Goal: Information Seeking & Learning: Learn about a topic

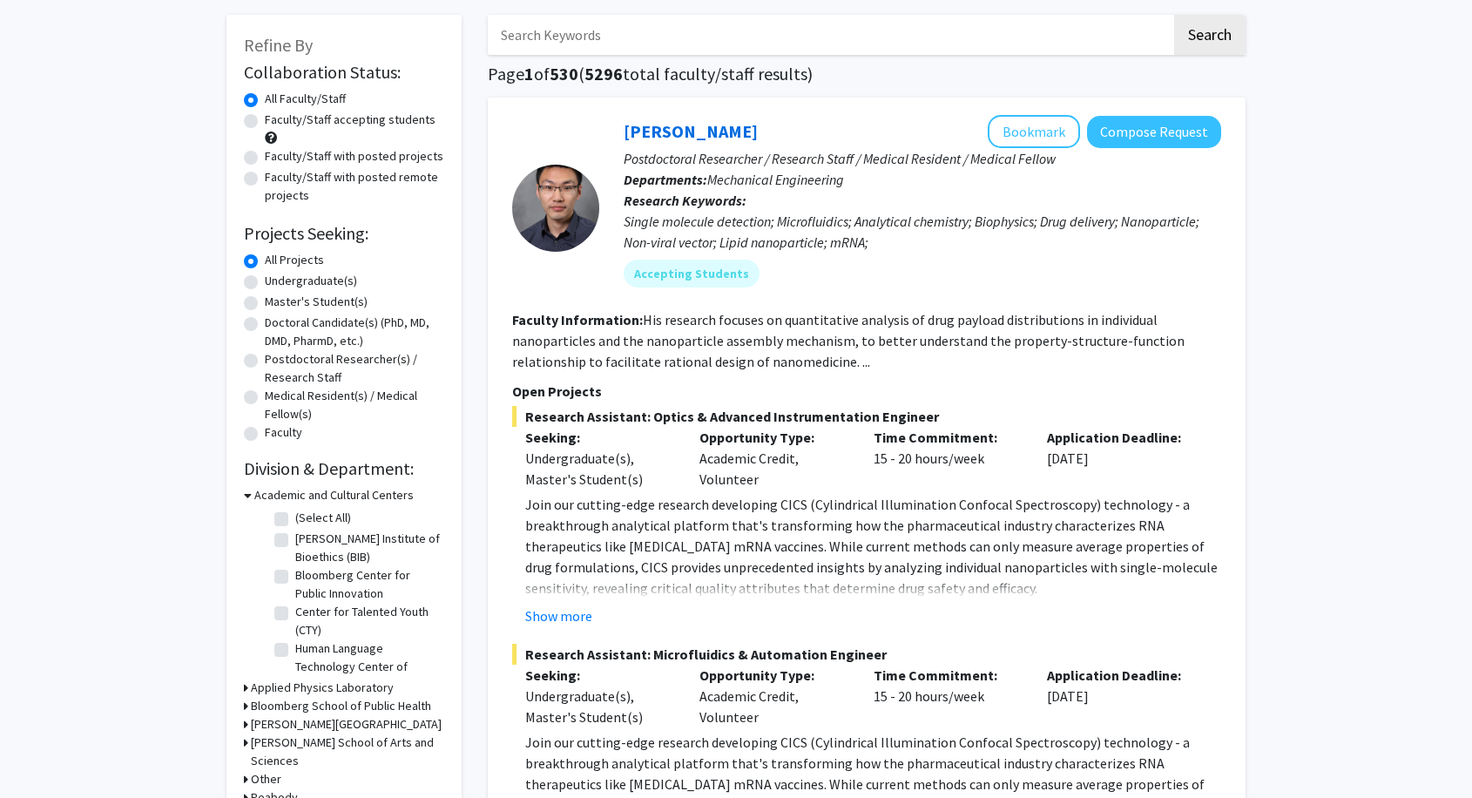
scroll to position [97, 0]
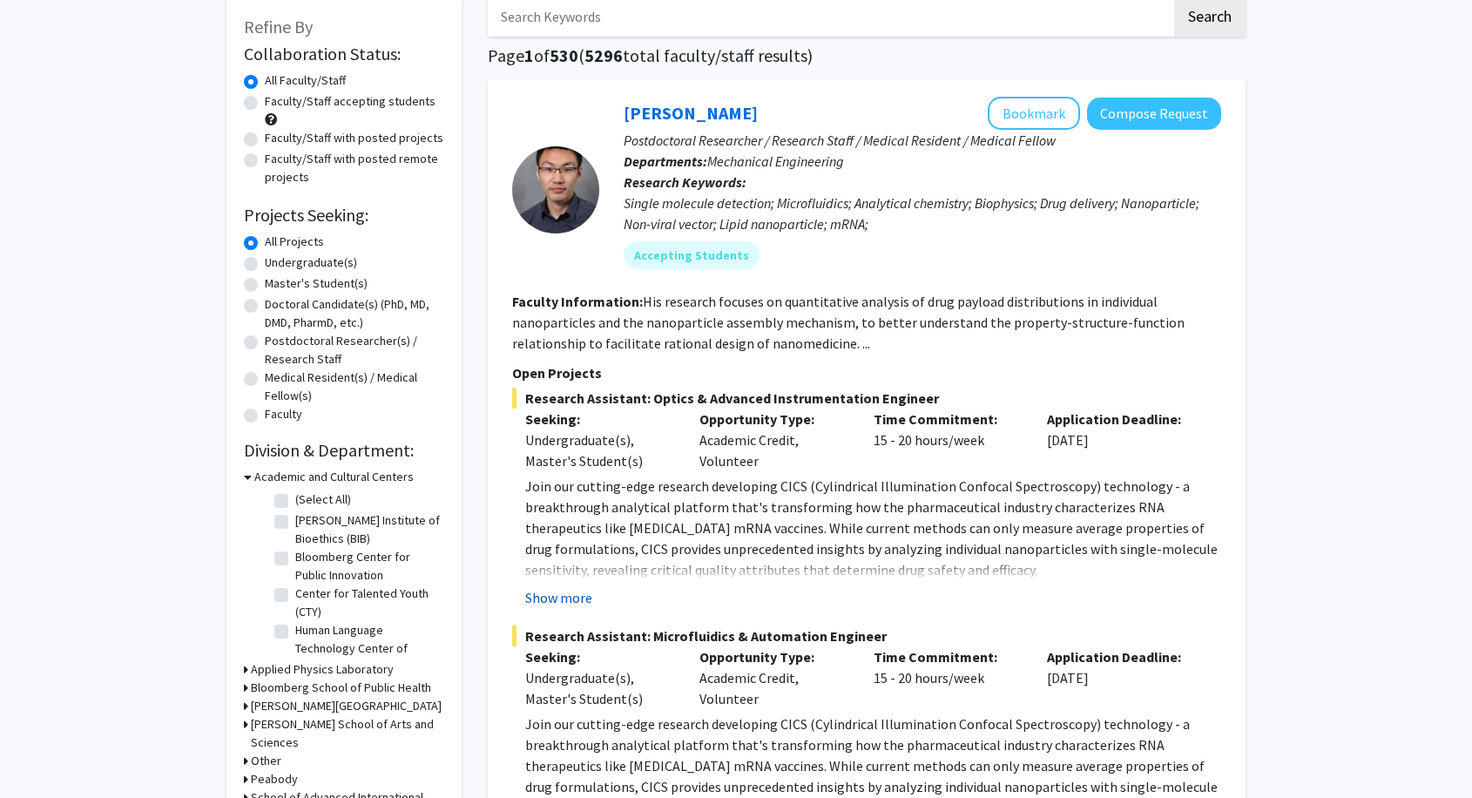
click at [568, 594] on button "Show more" at bounding box center [558, 597] width 67 height 21
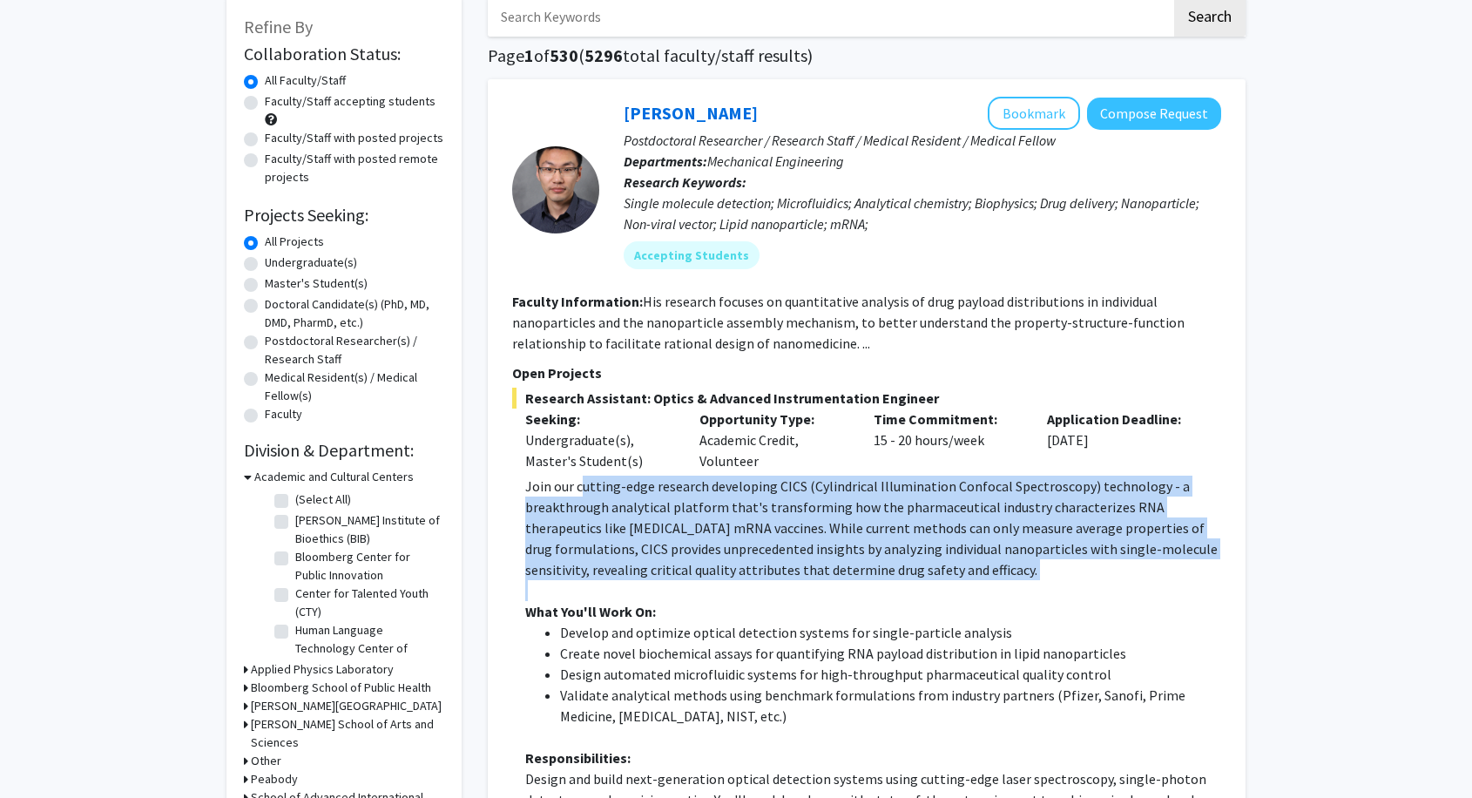
drag, startPoint x: 582, startPoint y: 485, endPoint x: 900, endPoint y: 583, distance: 332.6
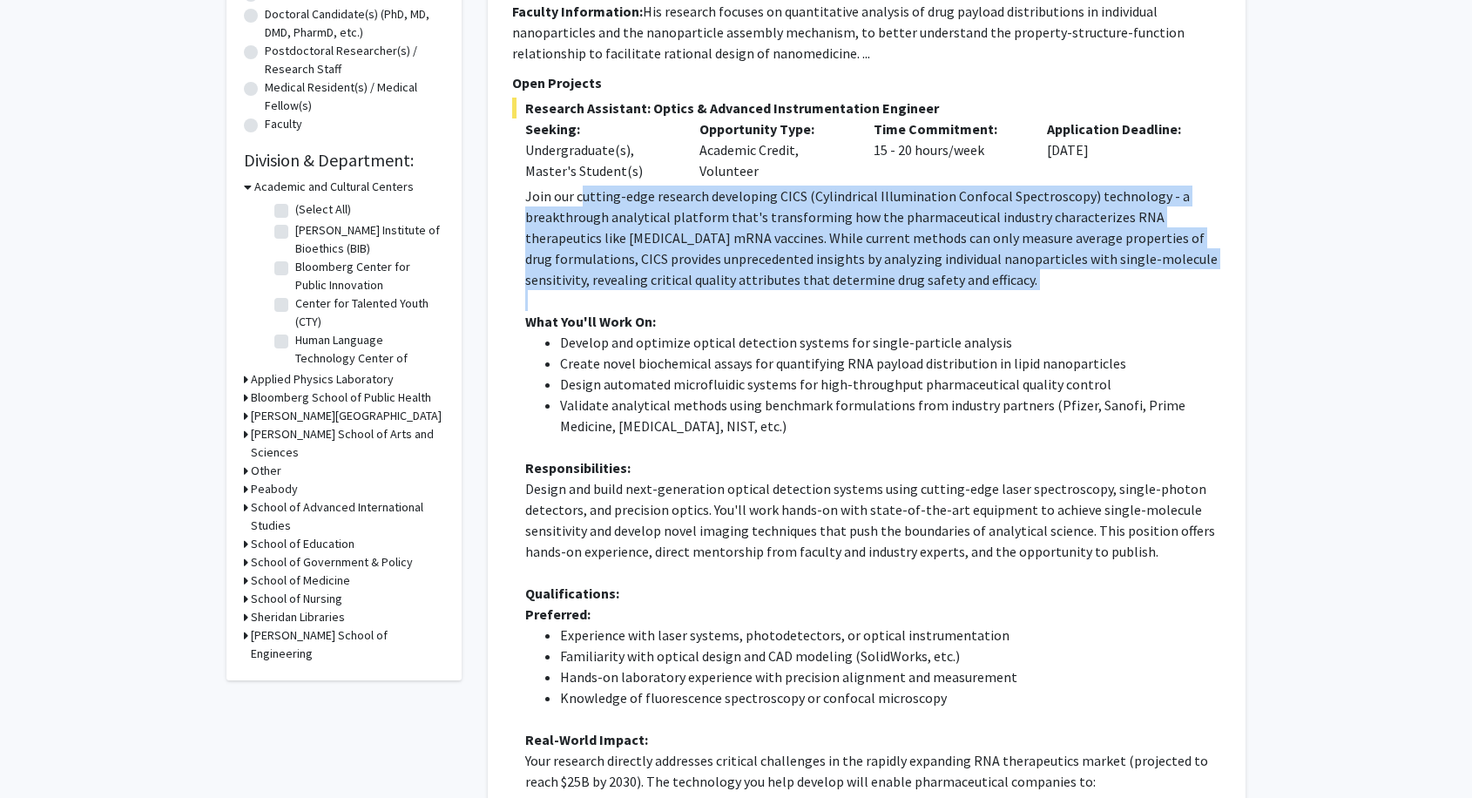
scroll to position [484, 0]
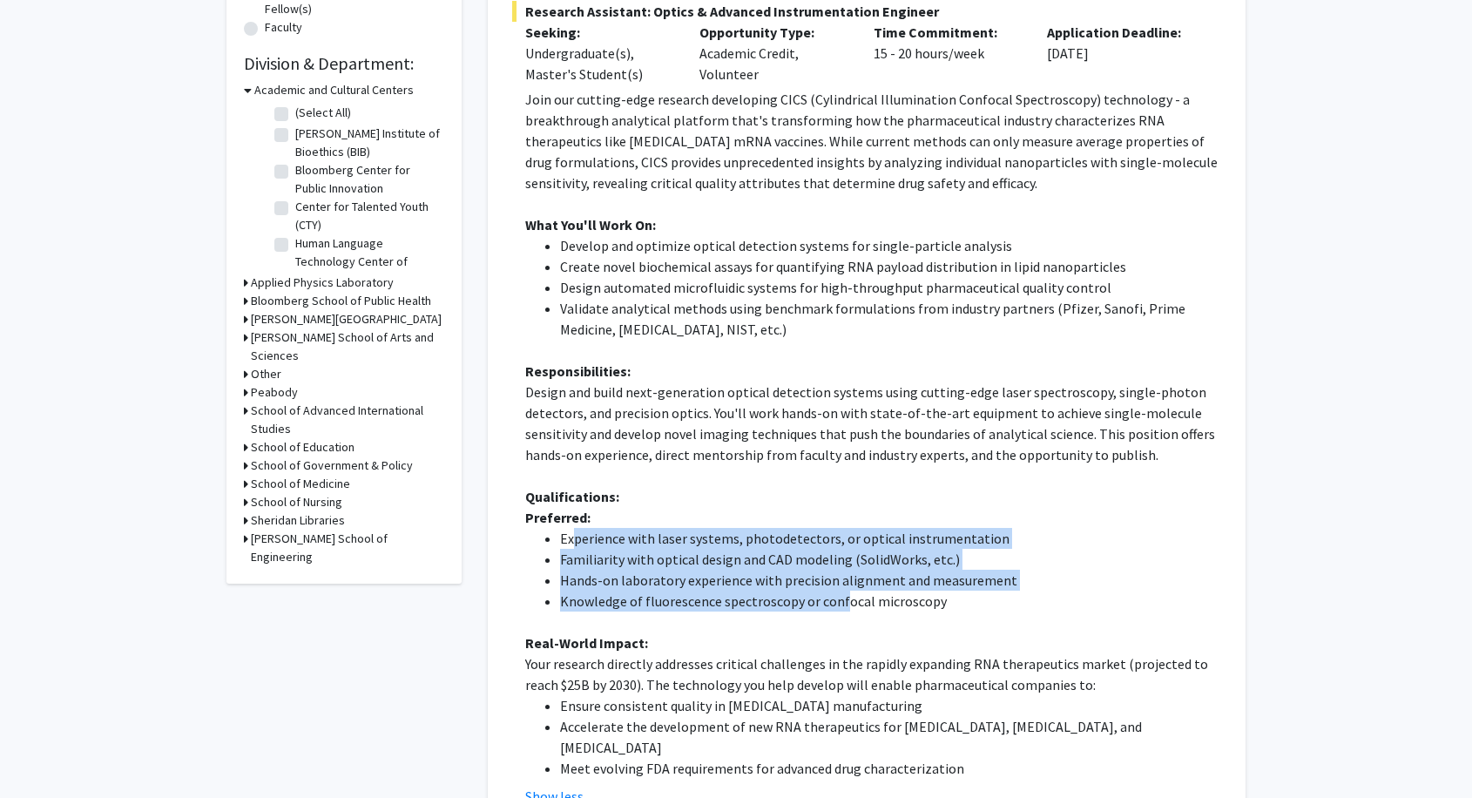
drag, startPoint x: 572, startPoint y: 528, endPoint x: 841, endPoint y: 605, distance: 279.3
click at [841, 605] on ul "Experience with laser systems, photodetectors, or optical instrumentation Famil…" at bounding box center [873, 570] width 696 height 84
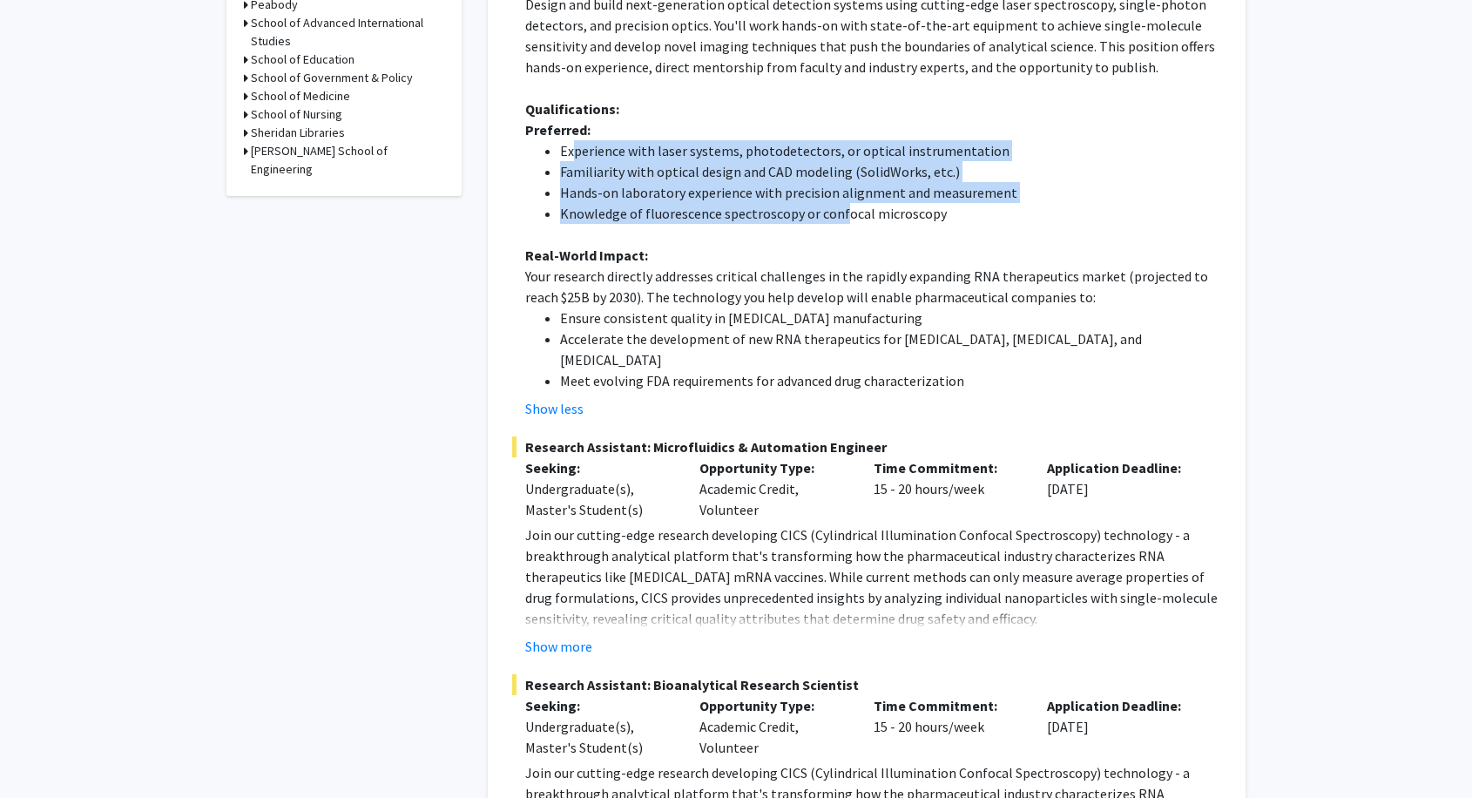
scroll to position [968, 0]
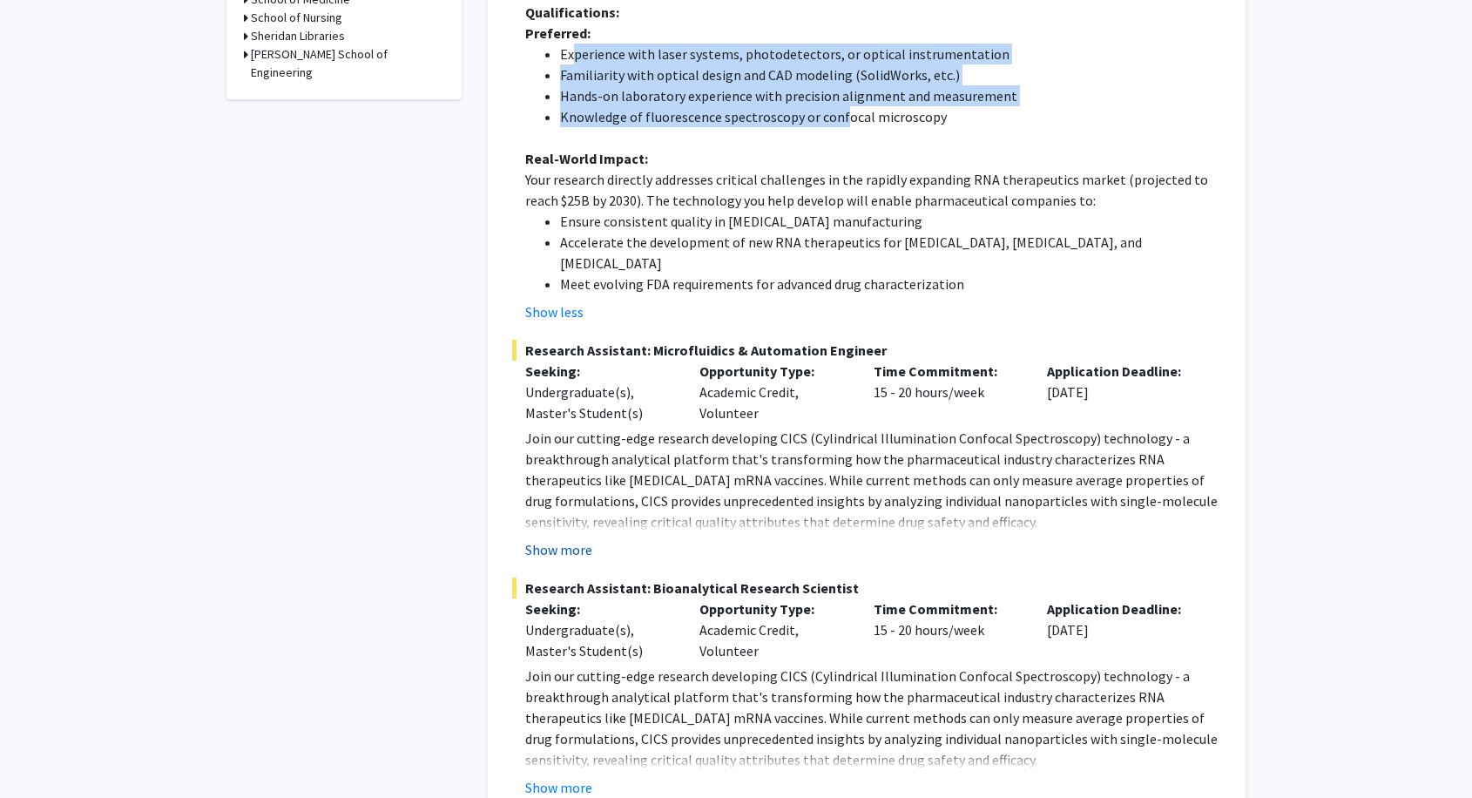
click at [554, 539] on button "Show more" at bounding box center [558, 549] width 67 height 21
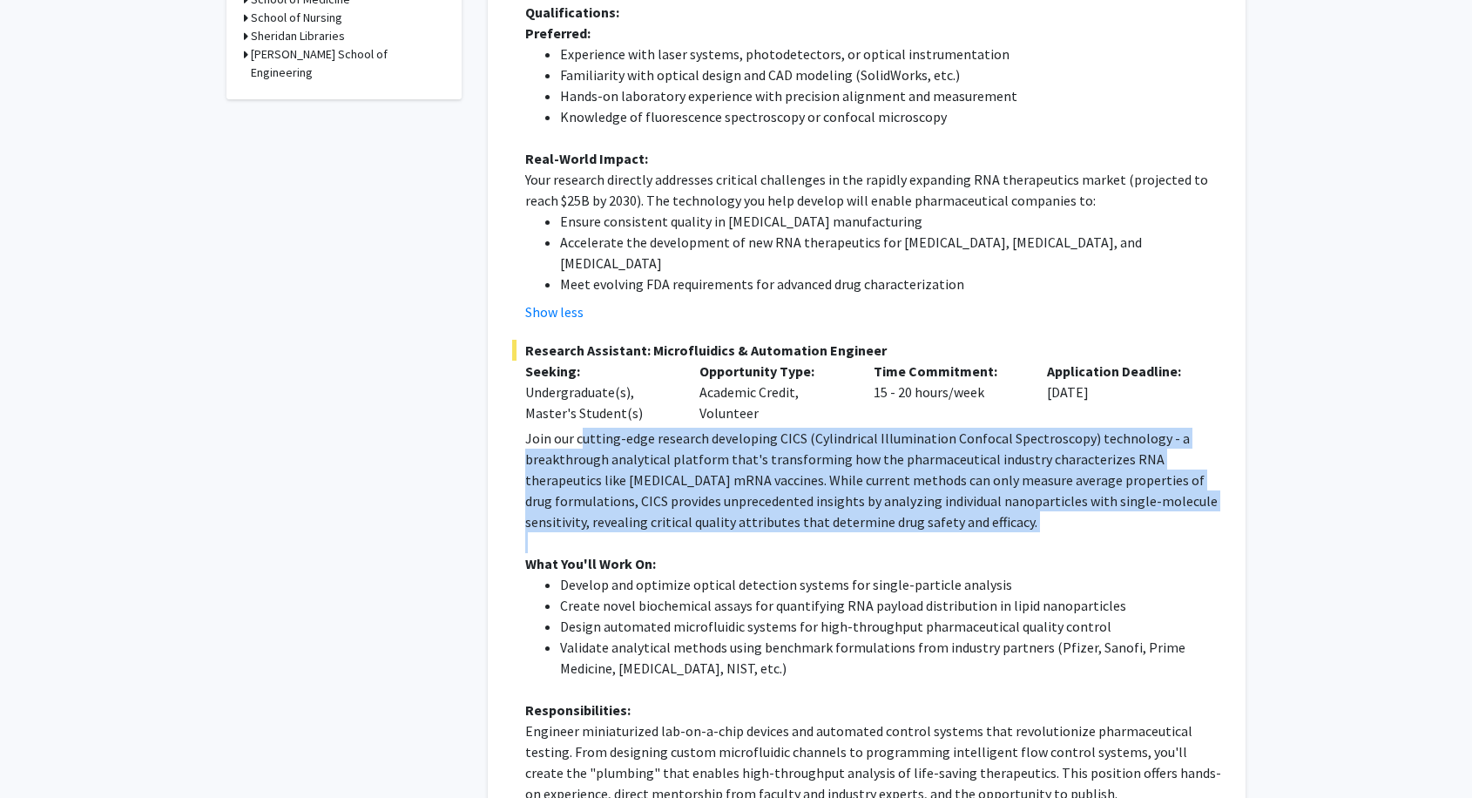
drag, startPoint x: 585, startPoint y: 403, endPoint x: 622, endPoint y: 520, distance: 122.6
click at [622, 520] on div "Research Assistant: Microfluidics & Automation Engineer Seeking: Undergraduate(…" at bounding box center [866, 764] width 709 height 848
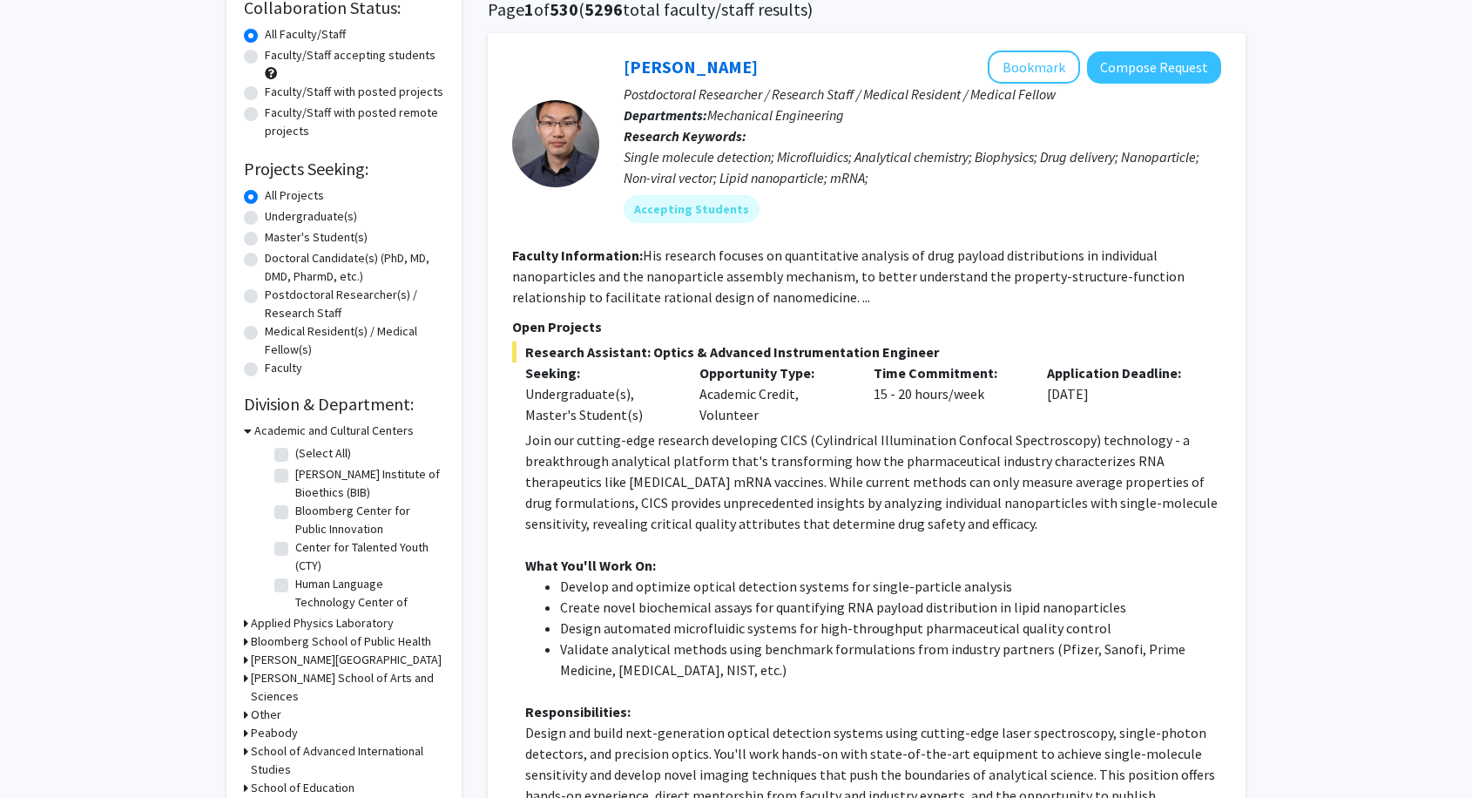
scroll to position [0, 0]
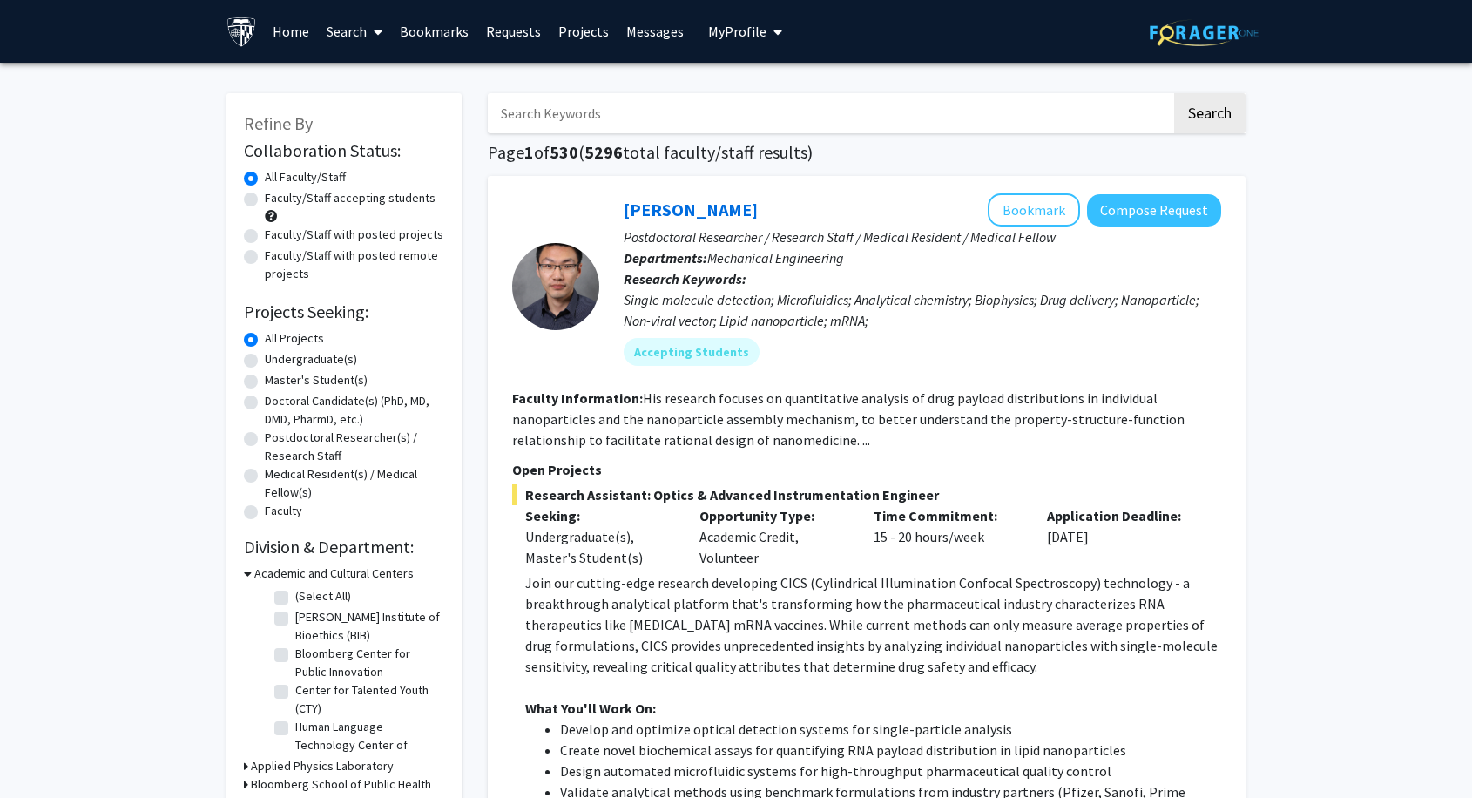
click at [614, 112] on input "Search Keywords" at bounding box center [830, 113] width 684 height 40
click at [1202, 103] on button "Search" at bounding box center [1209, 113] width 71 height 40
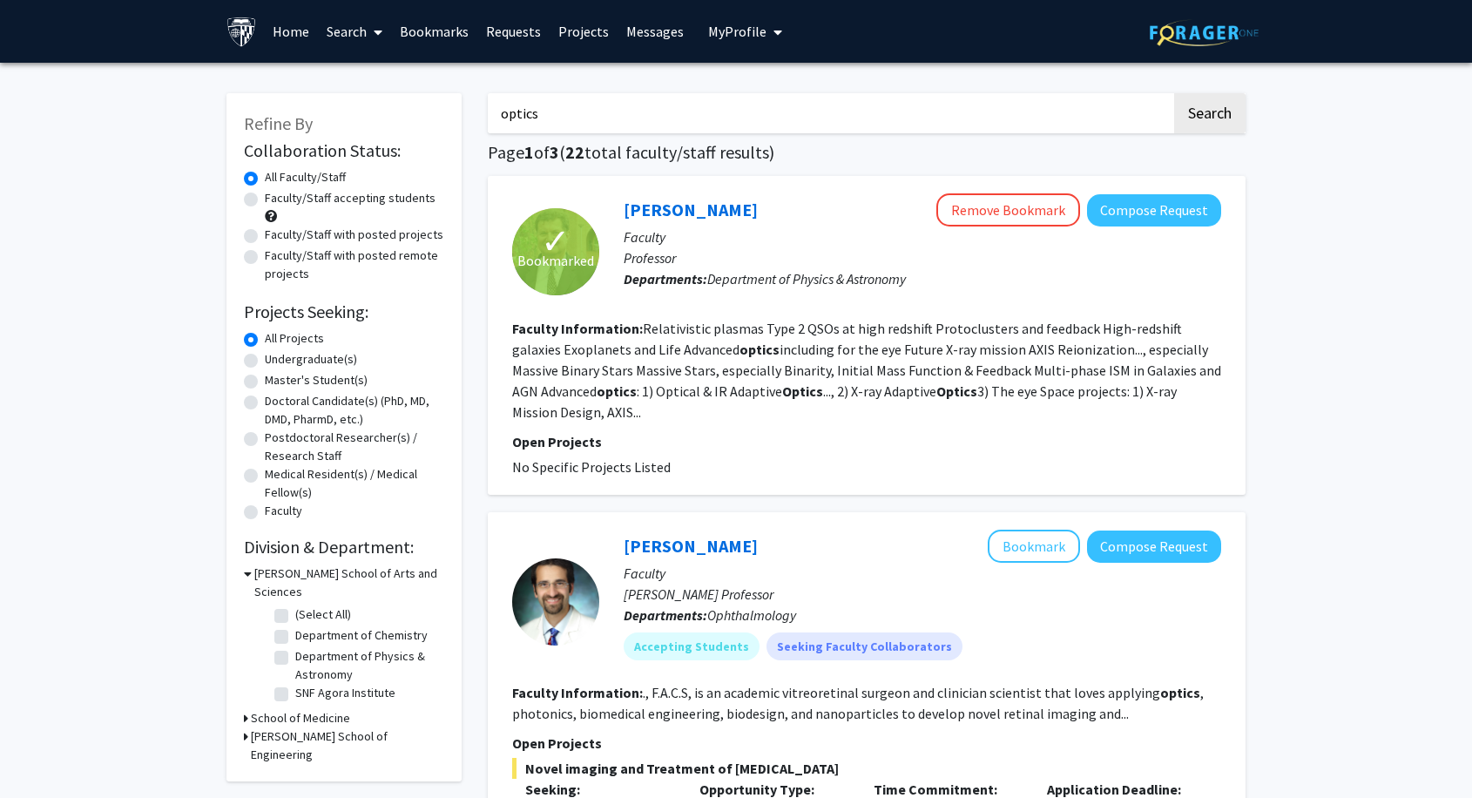
click at [642, 107] on input "optics" at bounding box center [830, 113] width 684 height 40
type input "optic"
click at [1174, 93] on button "Search" at bounding box center [1209, 113] width 71 height 40
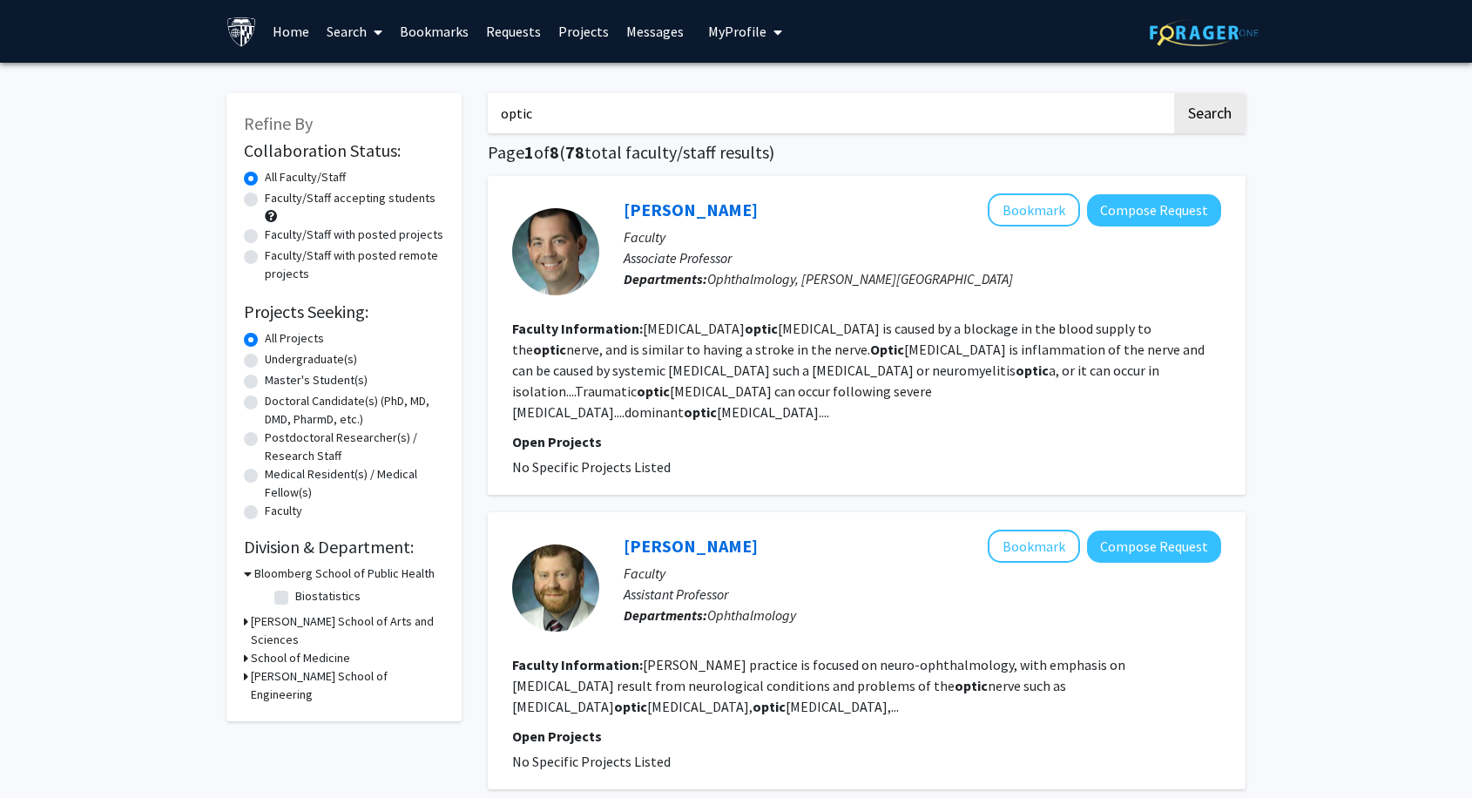
click at [320, 376] on label "Master's Student(s)" at bounding box center [316, 380] width 103 height 18
click at [276, 376] on input "Master's Student(s)" at bounding box center [270, 376] width 11 height 11
radio input "true"
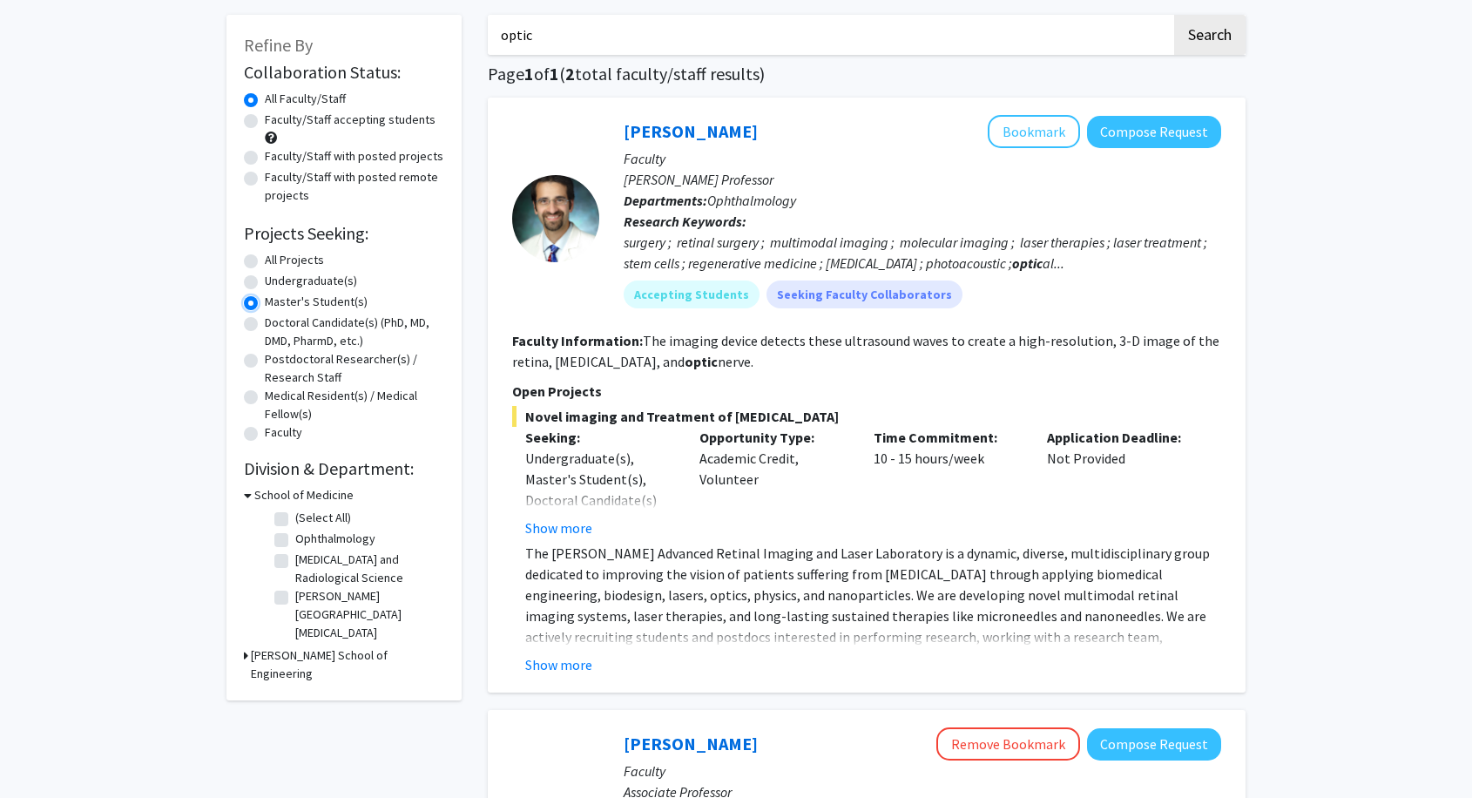
scroll to position [97, 0]
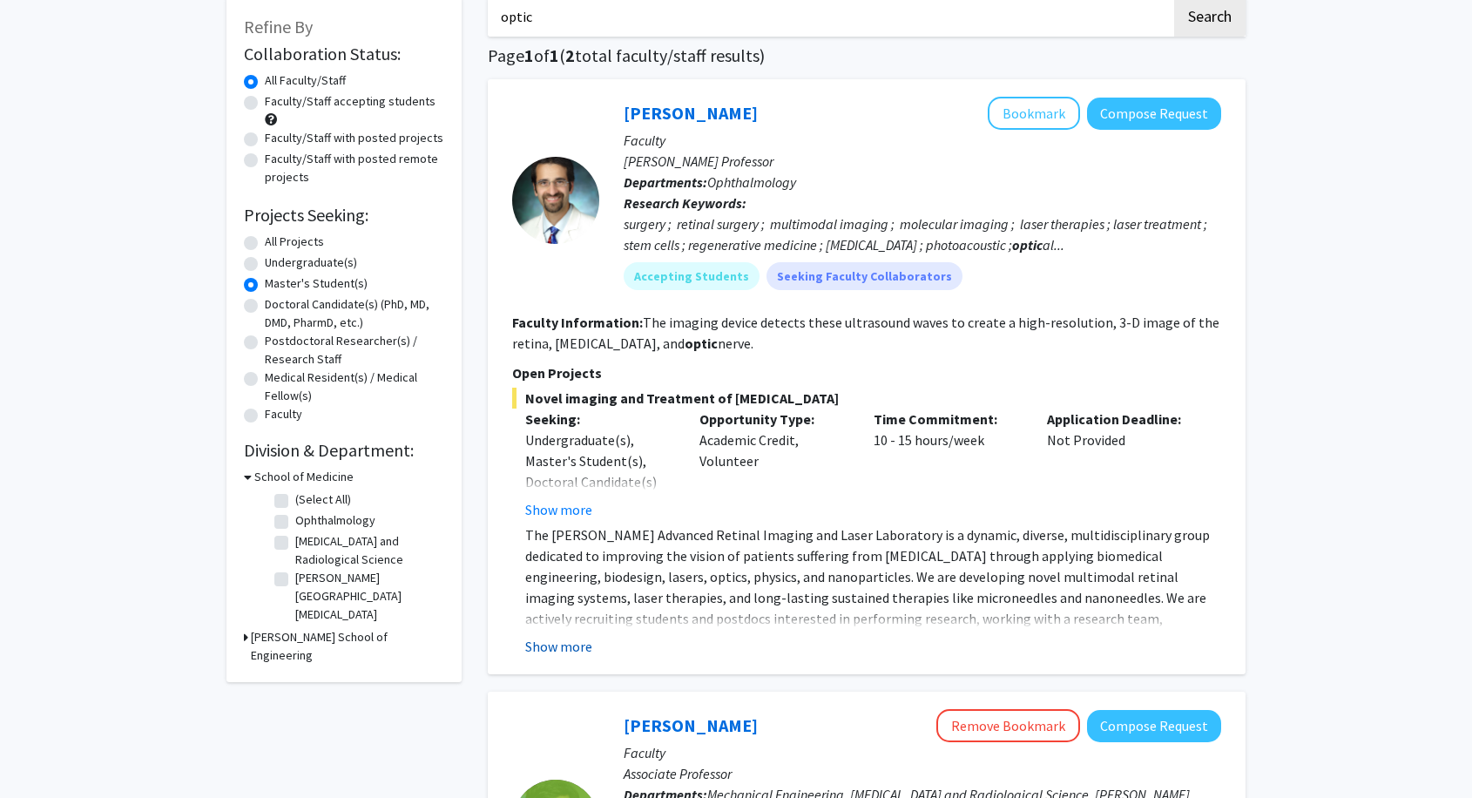
click at [572, 645] on button "Show more" at bounding box center [558, 646] width 67 height 21
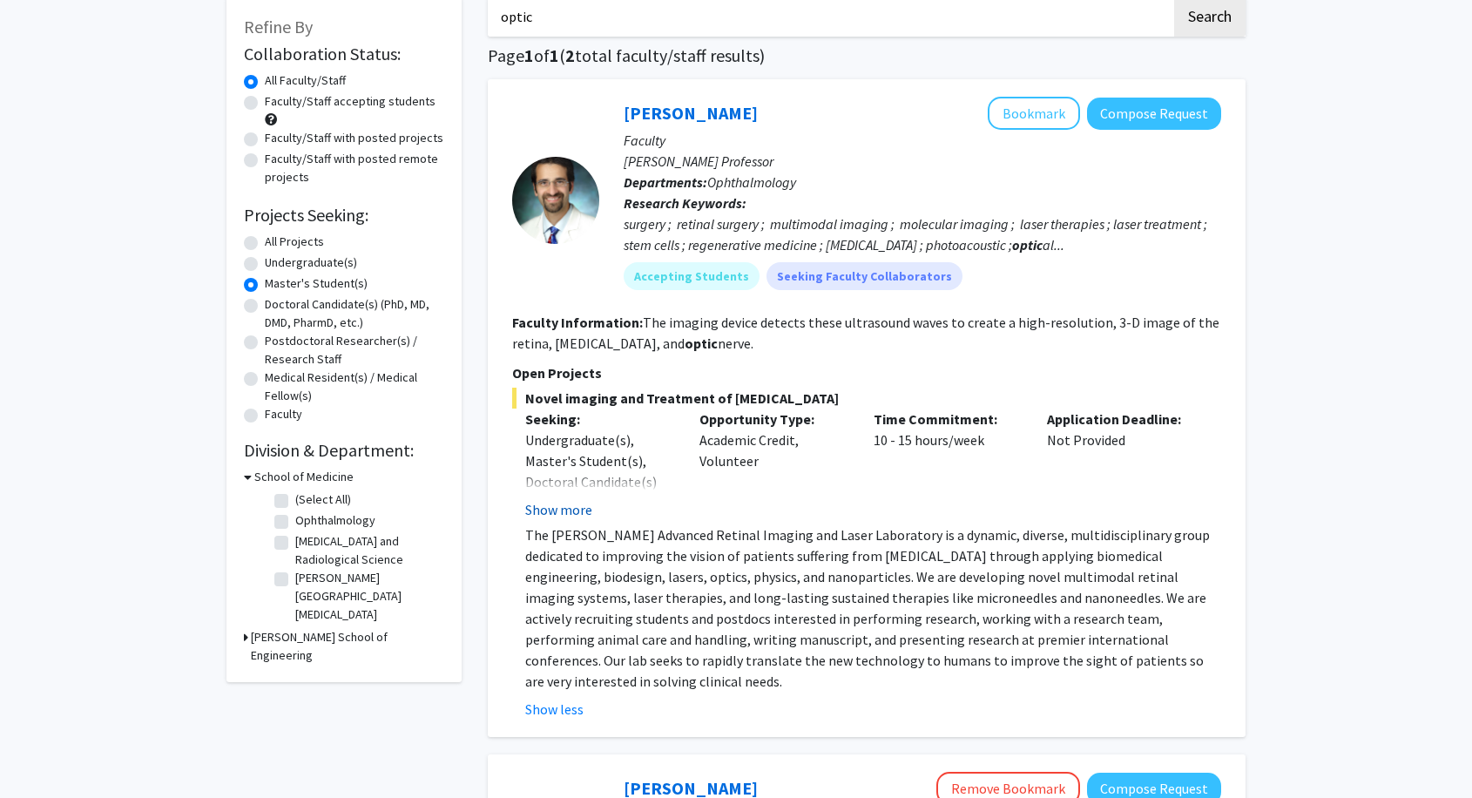
click at [575, 514] on button "Show more" at bounding box center [558, 509] width 67 height 21
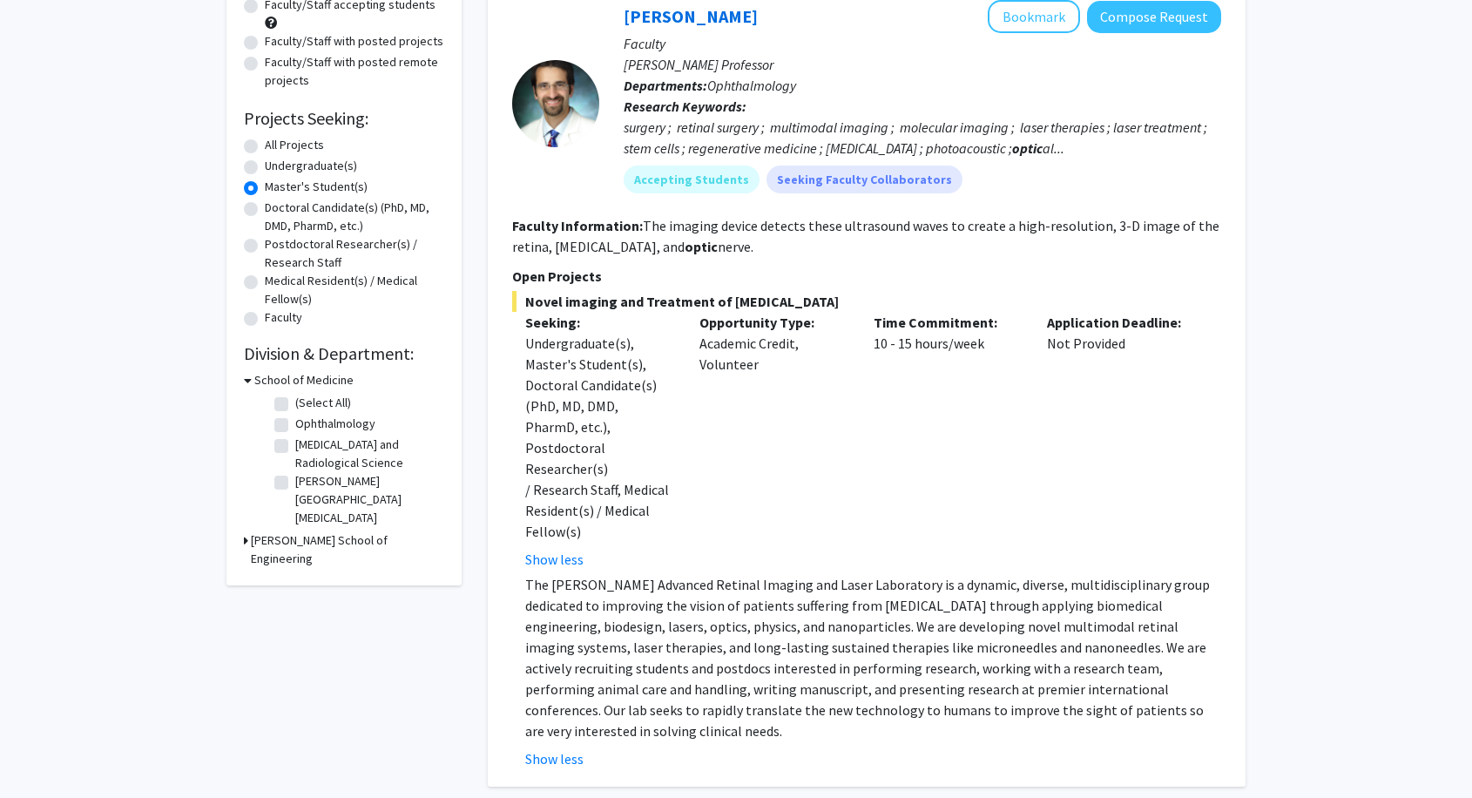
scroll to position [290, 0]
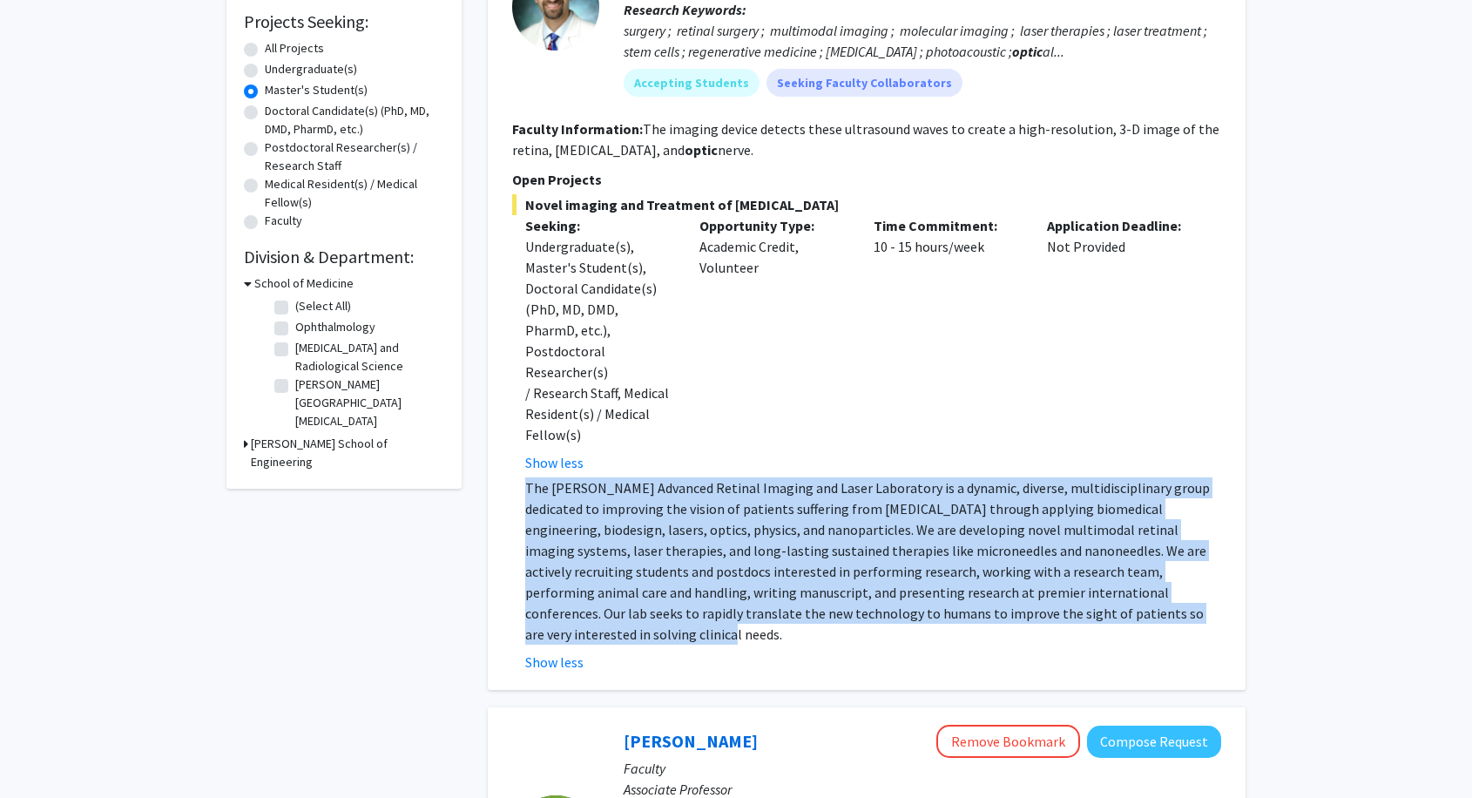
drag, startPoint x: 528, startPoint y: 442, endPoint x: 1131, endPoint y: 568, distance: 615.9
click at [1131, 568] on p "The [PERSON_NAME] Advanced Retinal Imaging and Laser Laboratory is a dynamic, d…" at bounding box center [873, 560] width 696 height 167
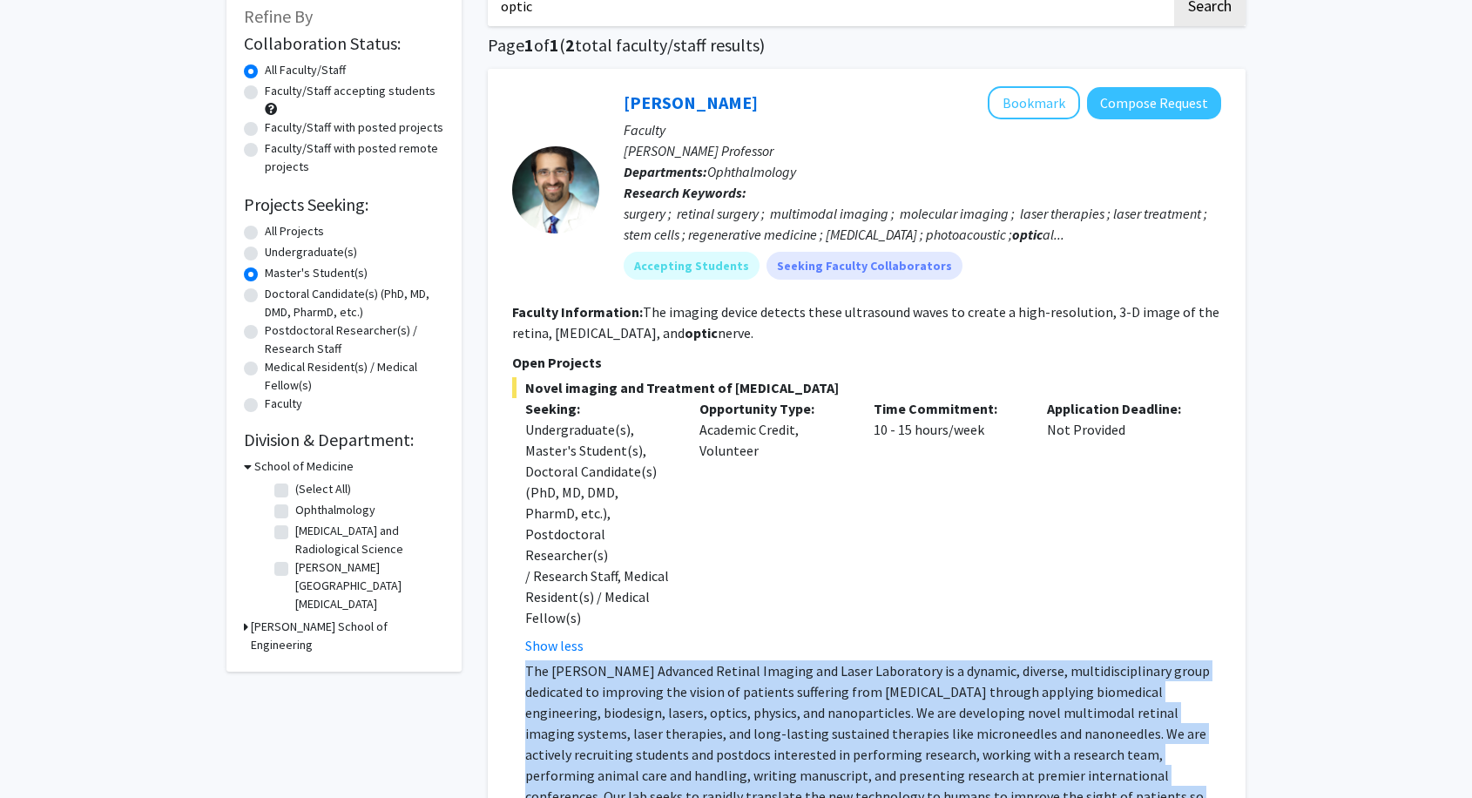
scroll to position [97, 0]
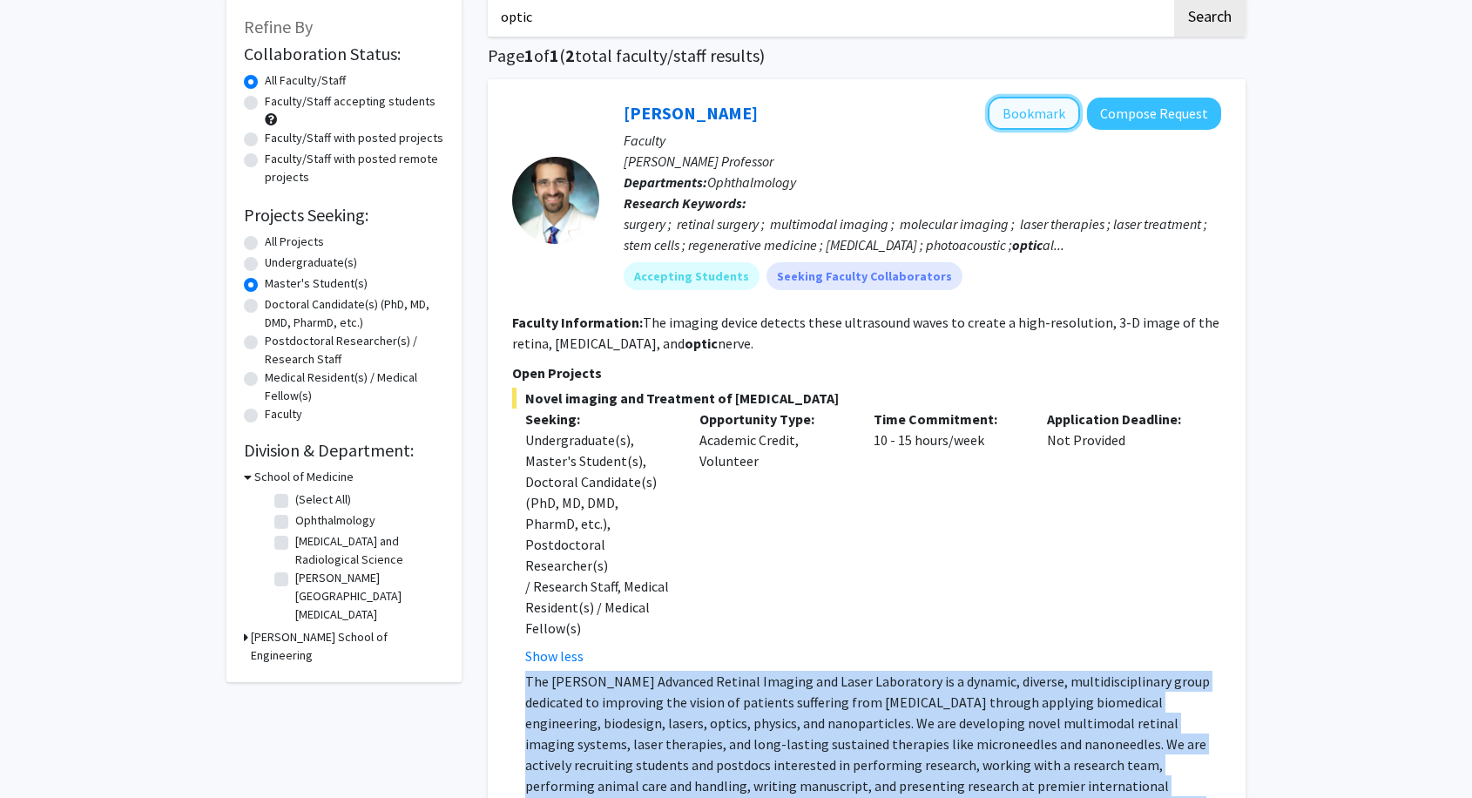
click at [1061, 124] on button "Bookmark" at bounding box center [1034, 113] width 92 height 33
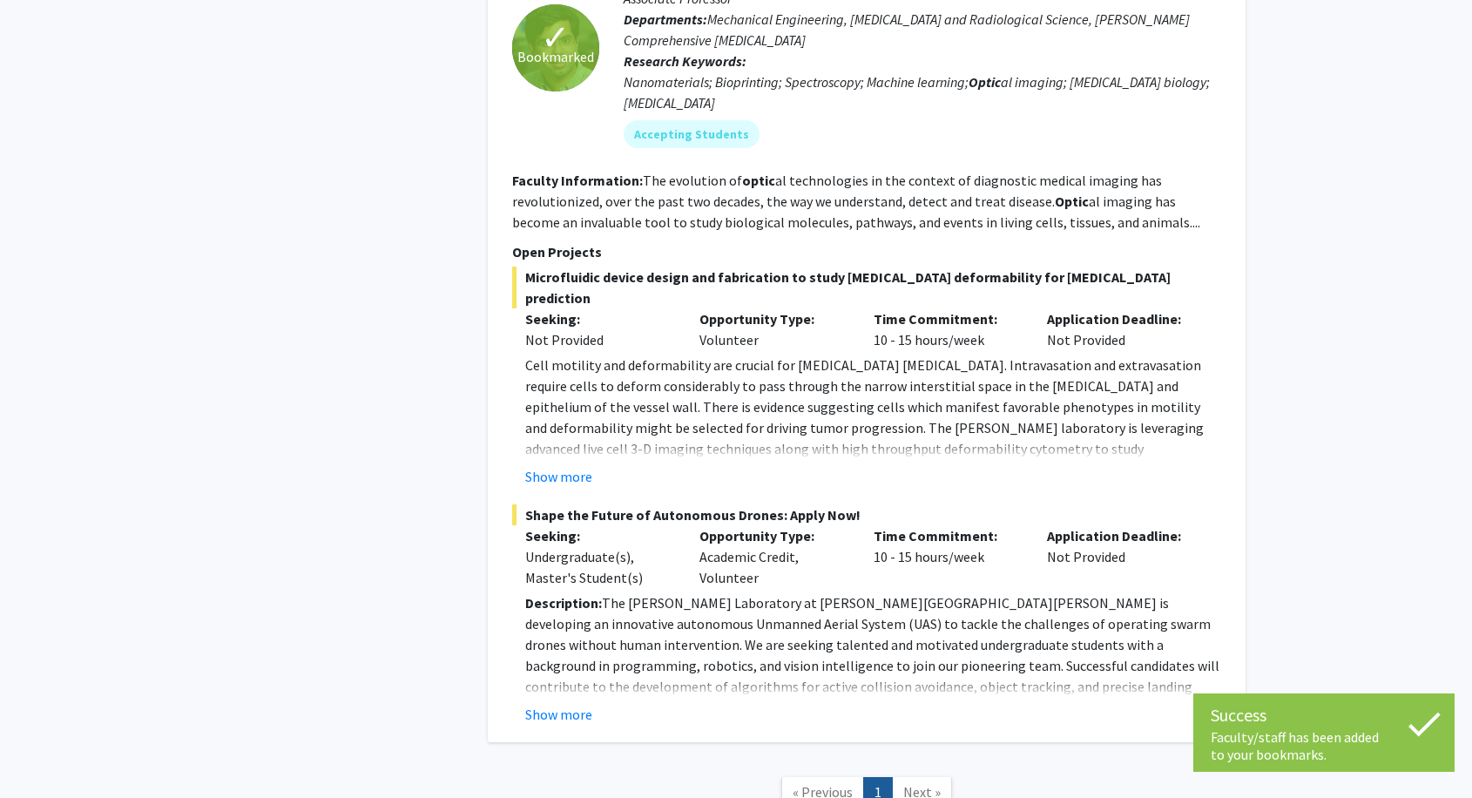
scroll to position [1133, 0]
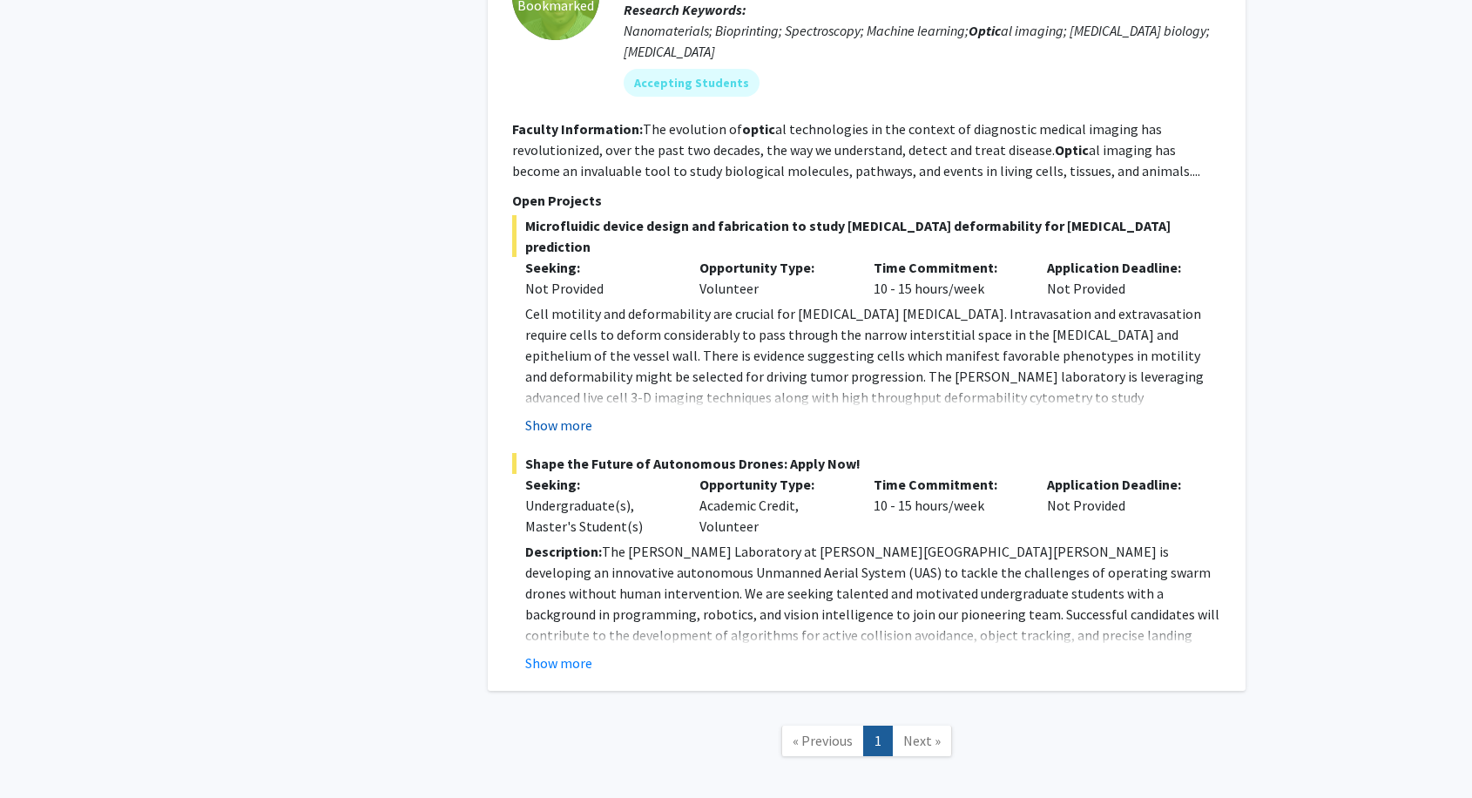
click at [555, 415] on button "Show more" at bounding box center [558, 425] width 67 height 21
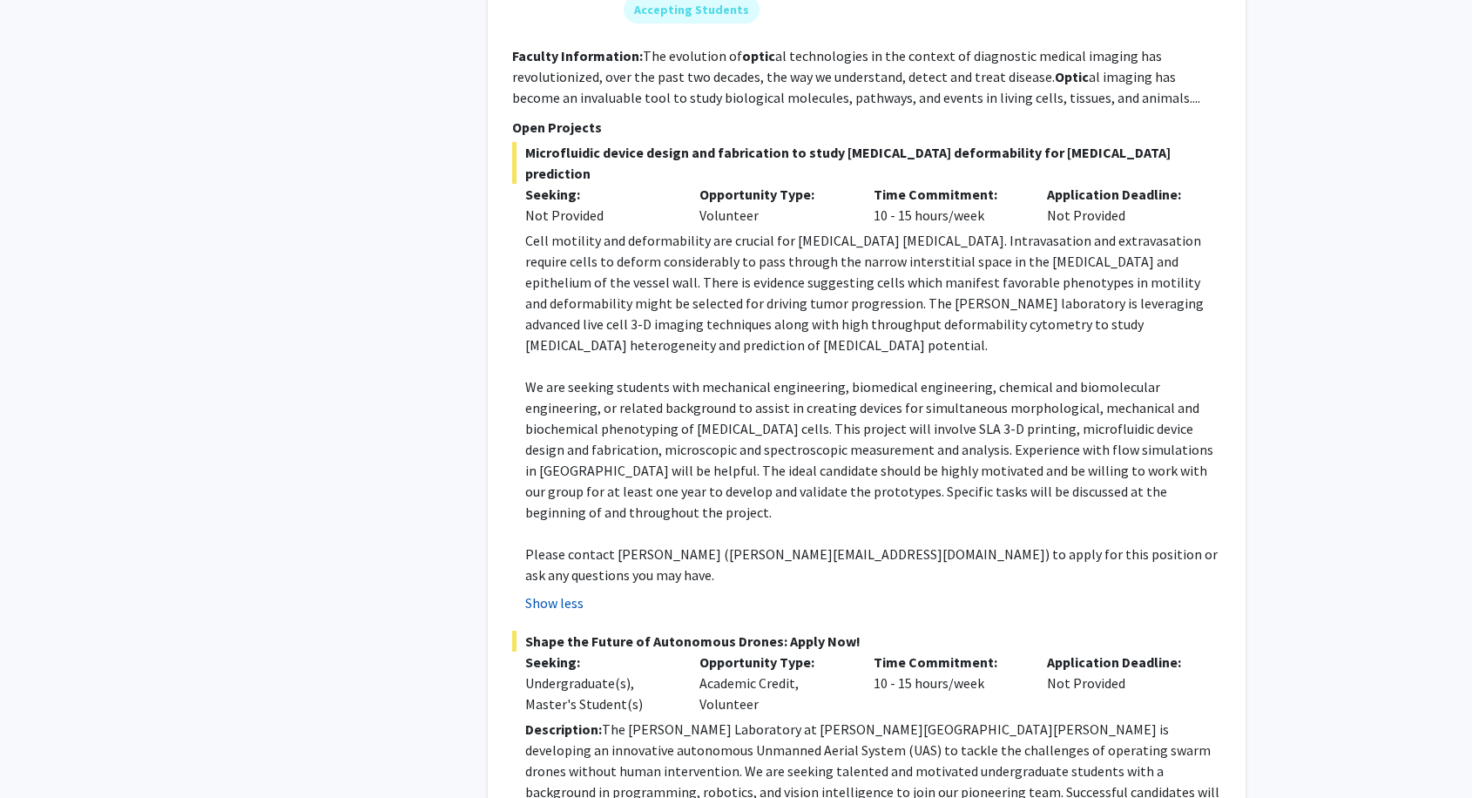
scroll to position [1229, 0]
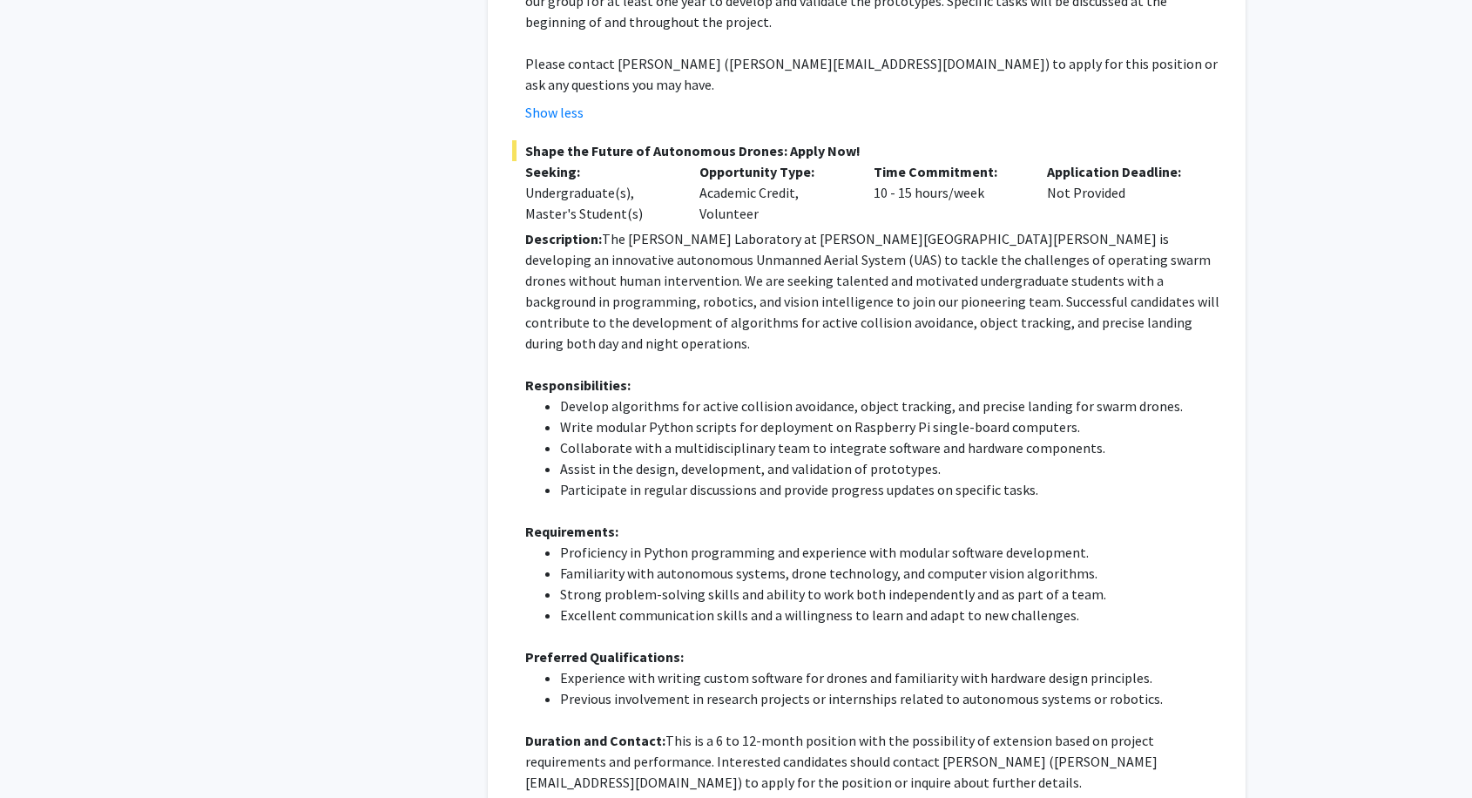
scroll to position [1713, 0]
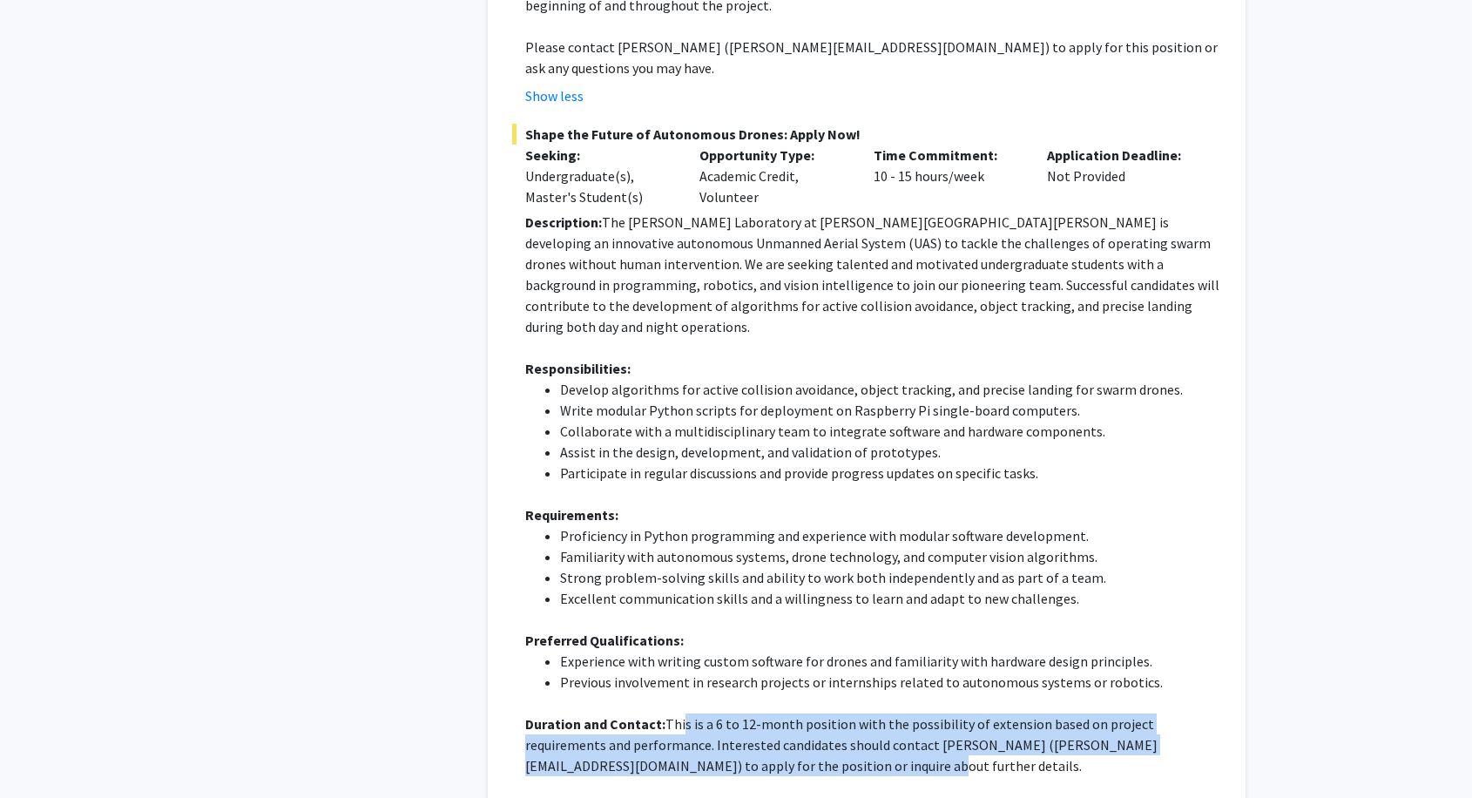
drag, startPoint x: 679, startPoint y: 552, endPoint x: 736, endPoint y: 598, distance: 73.2
click at [736, 713] on p "Duration and Contact: This is a 6 to 12-month position with the possibility of …" at bounding box center [873, 744] width 696 height 63
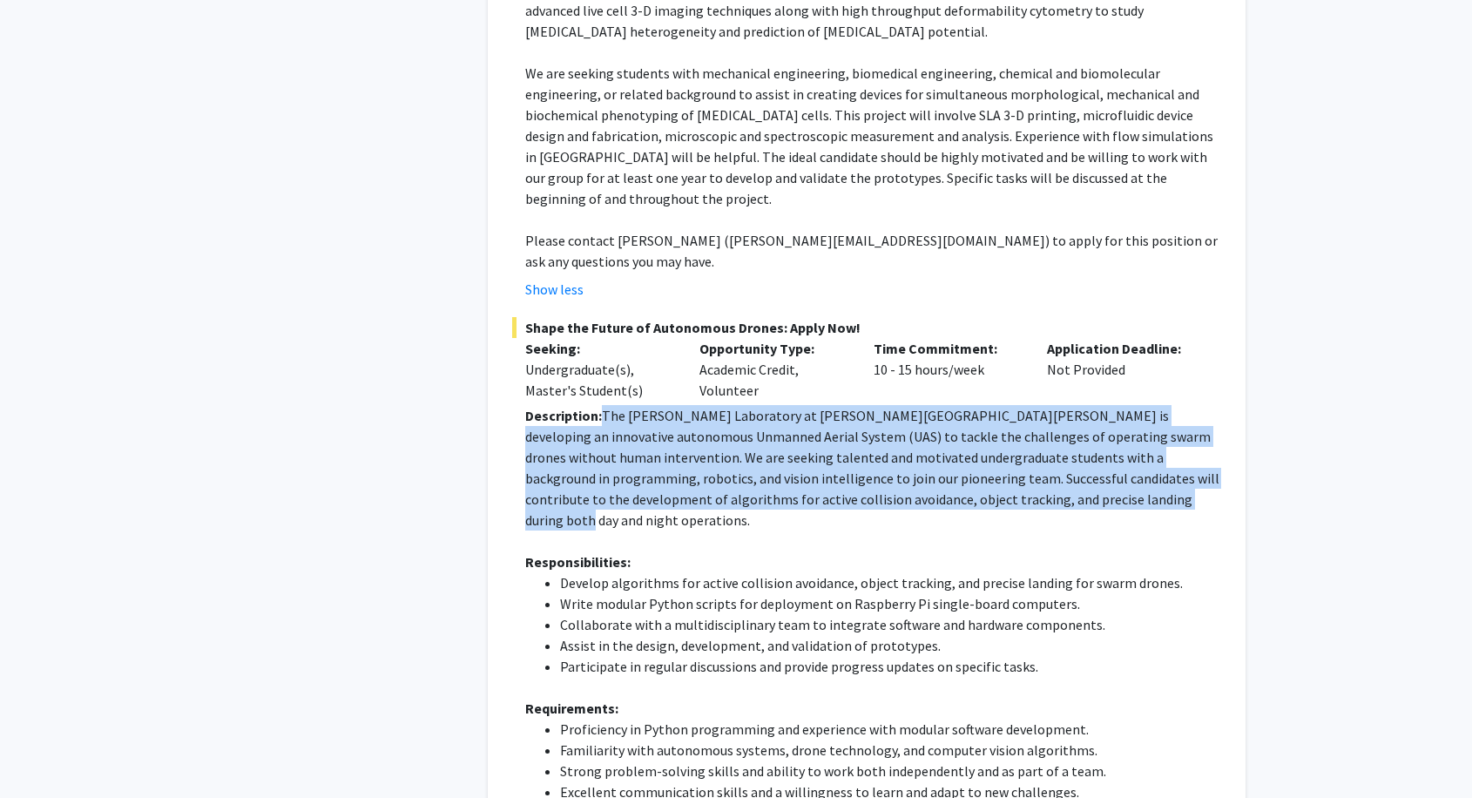
drag, startPoint x: 605, startPoint y: 264, endPoint x: 1087, endPoint y: 356, distance: 490.5
click at [1087, 405] on p "Description: The [PERSON_NAME] Laboratory at [PERSON_NAME][GEOGRAPHIC_DATA][PER…" at bounding box center [873, 467] width 696 height 125
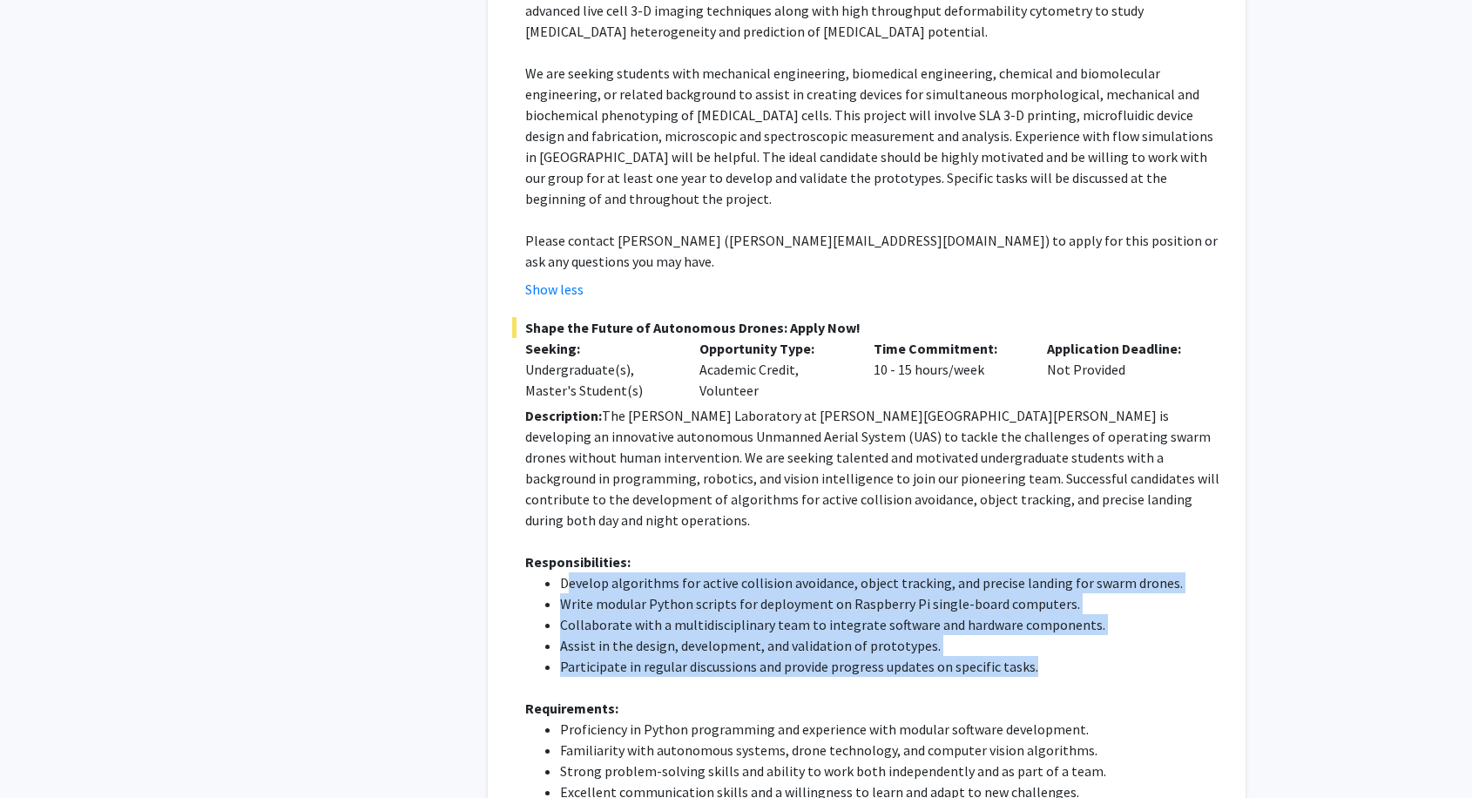
drag, startPoint x: 571, startPoint y: 412, endPoint x: 1202, endPoint y: 499, distance: 636.7
click at [1202, 572] on ul "Develop algorithms for active collision avoidance, object tracking, and precise…" at bounding box center [873, 624] width 696 height 105
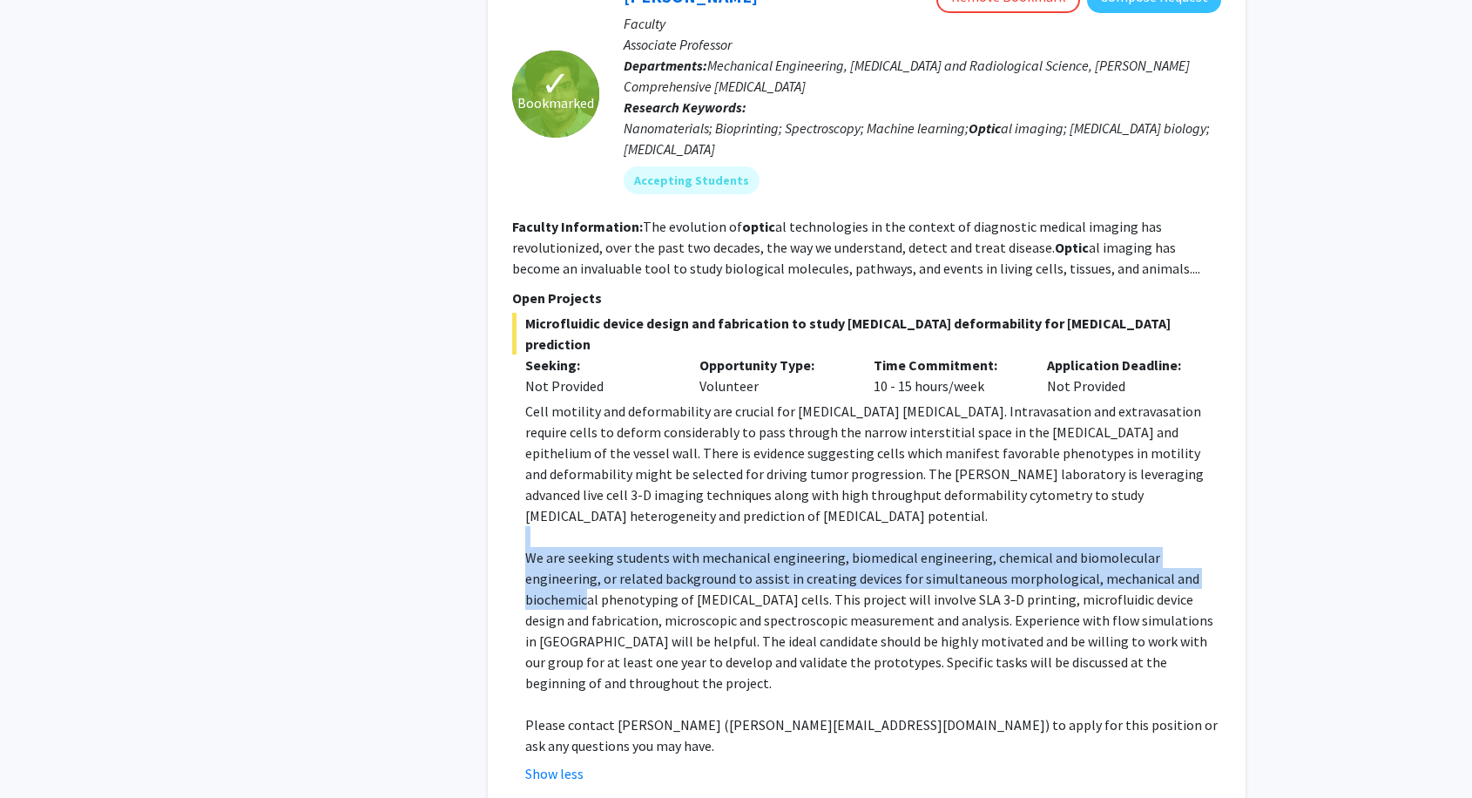
drag, startPoint x: 519, startPoint y: 438, endPoint x: 588, endPoint y: 499, distance: 92.0
click at [588, 499] on fg-read-more "Cell motility and deformability are crucial for [MEDICAL_DATA] [MEDICAL_DATA]. …" at bounding box center [866, 592] width 709 height 383
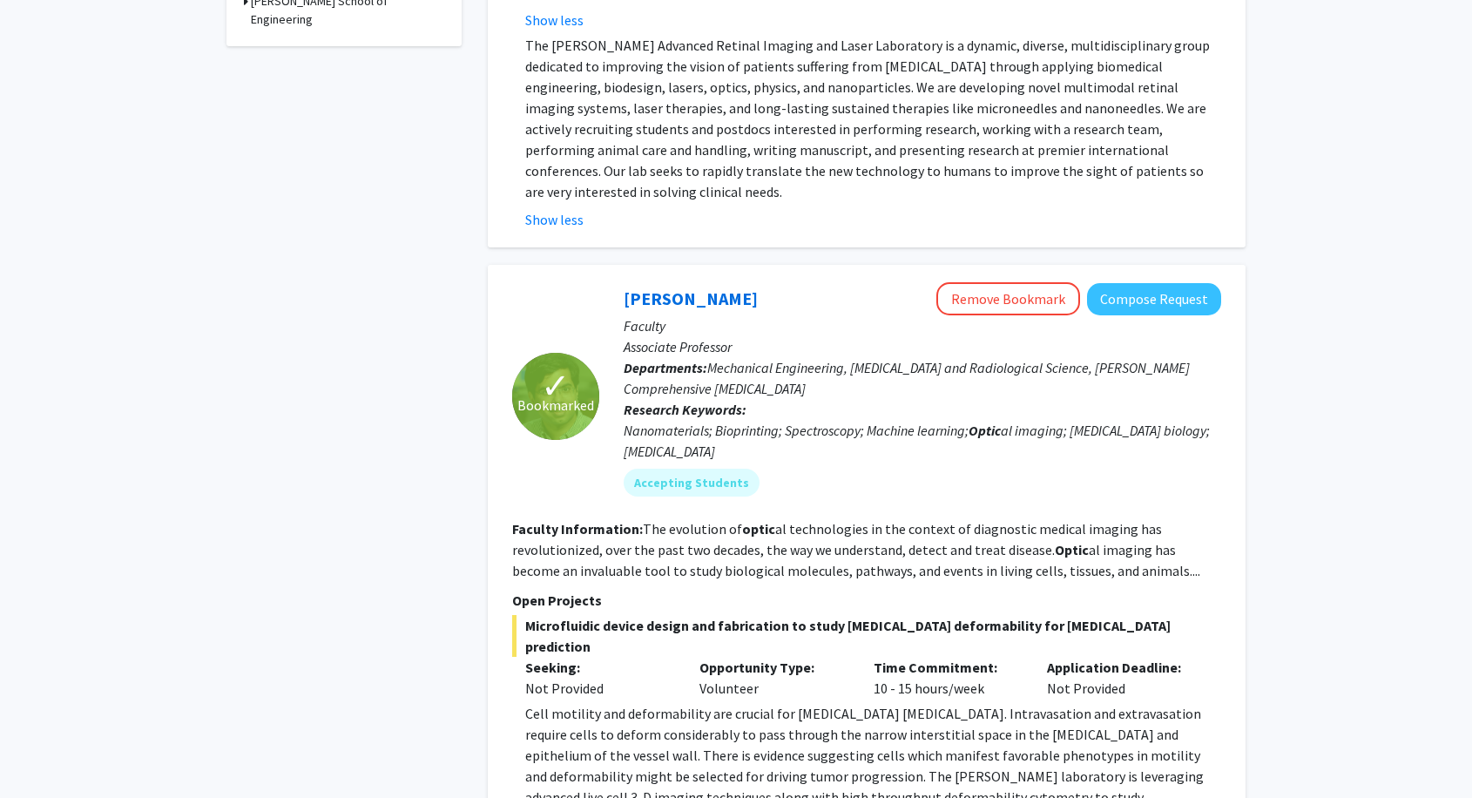
scroll to position [455, 0]
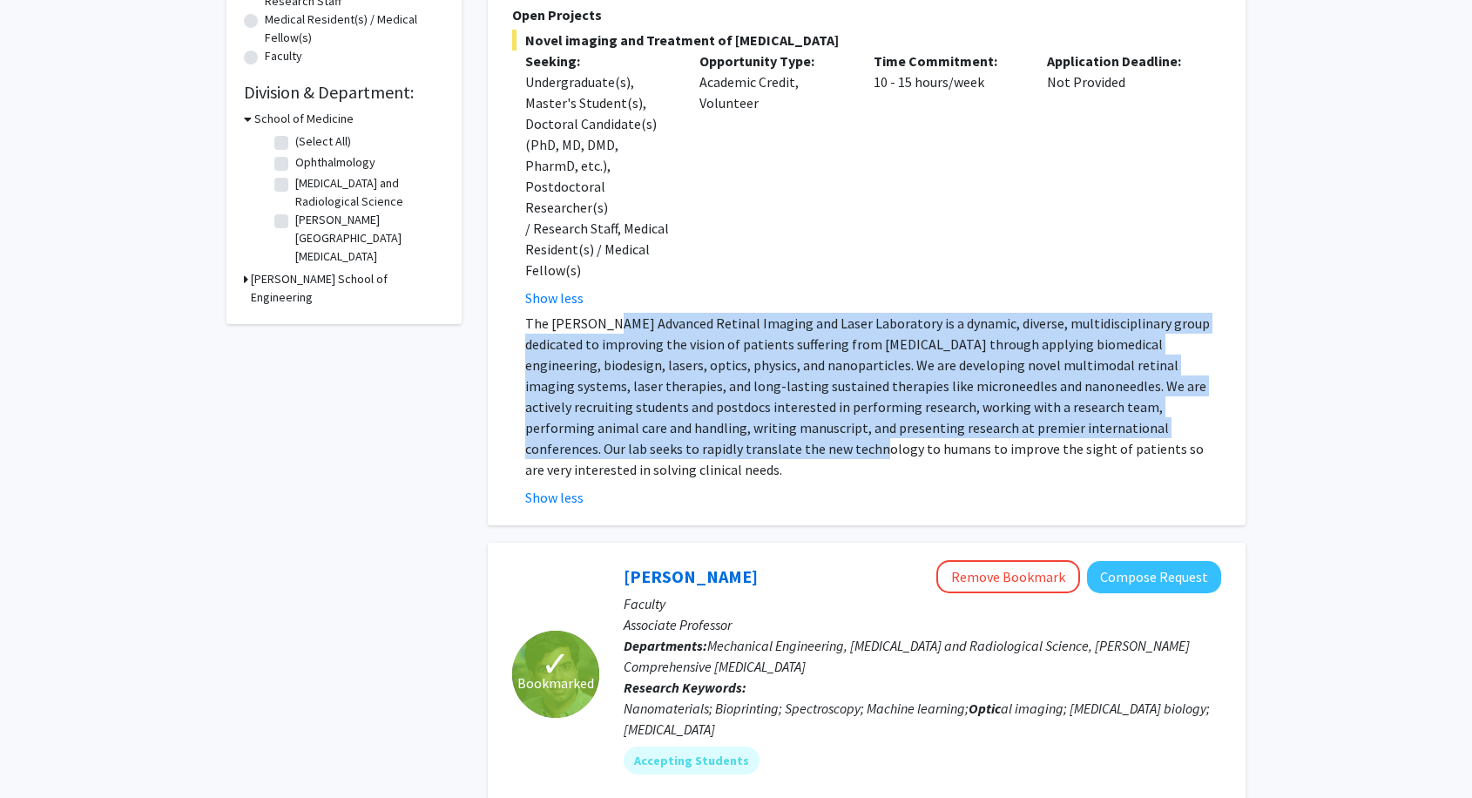
drag, startPoint x: 606, startPoint y: 287, endPoint x: 612, endPoint y: 409, distance: 122.9
click at [612, 409] on p "The [PERSON_NAME] Advanced Retinal Imaging and Laser Laboratory is a dynamic, d…" at bounding box center [873, 396] width 696 height 167
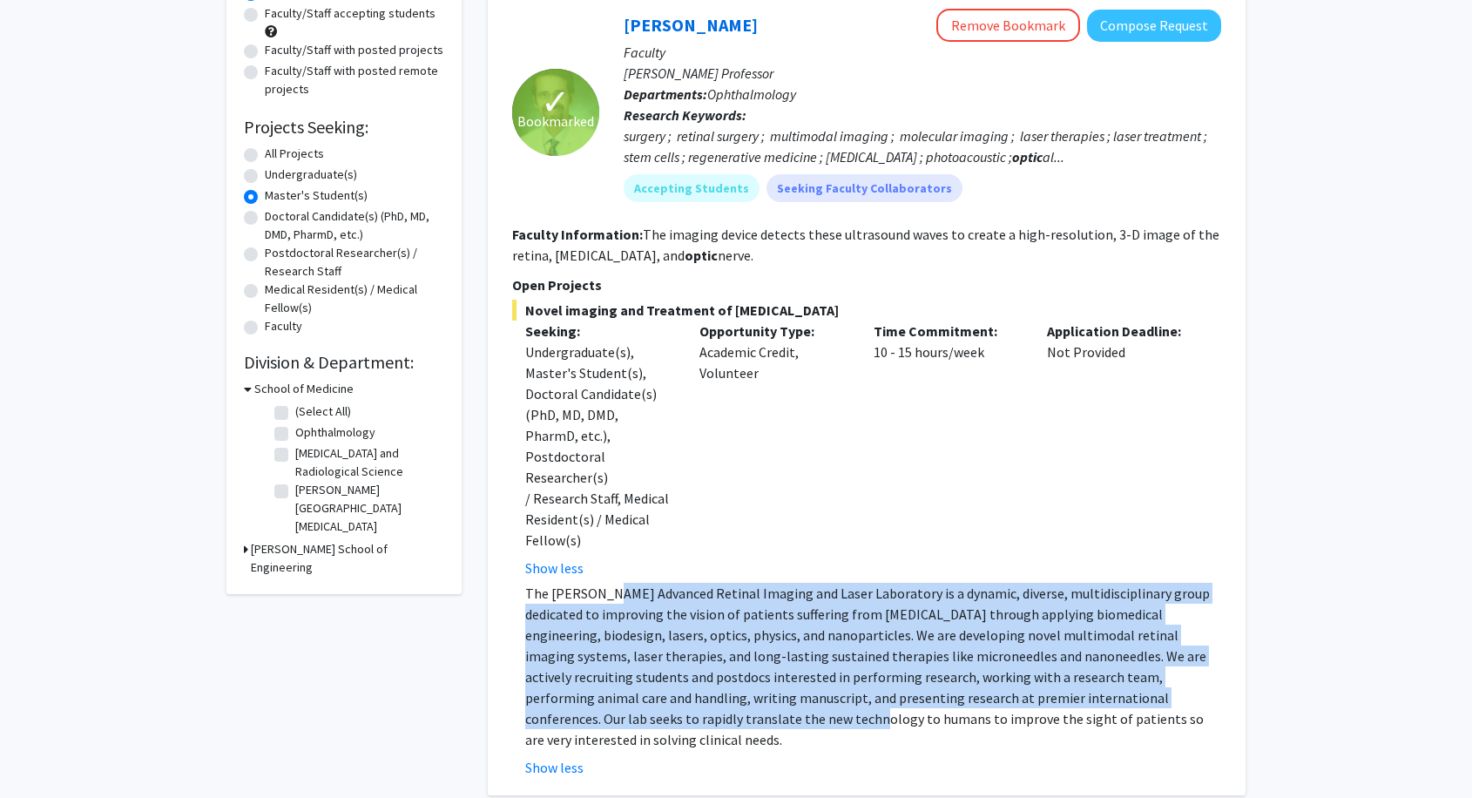
scroll to position [164, 0]
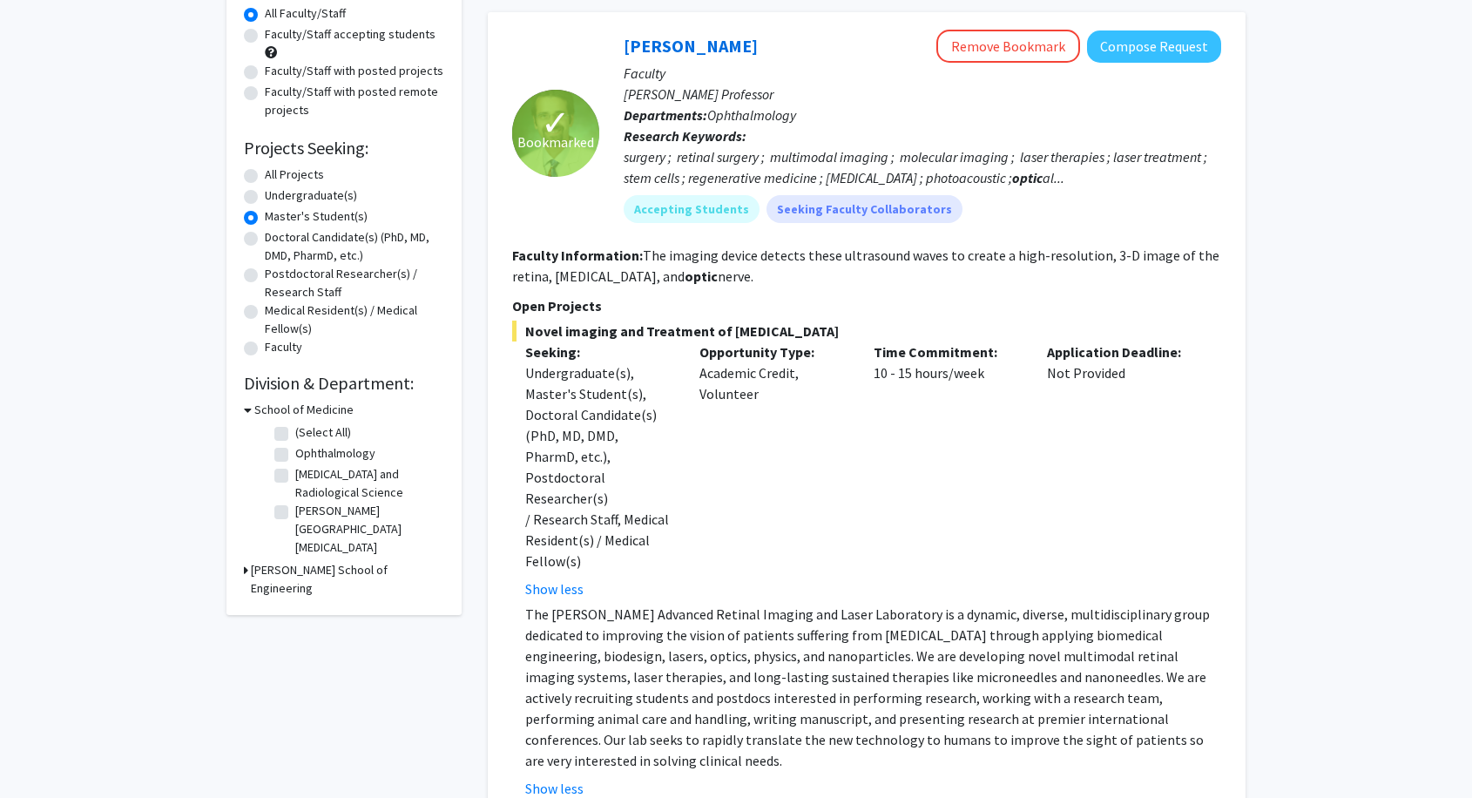
click at [265, 172] on label "All Projects" at bounding box center [294, 175] width 59 height 18
click at [265, 172] on input "All Projects" at bounding box center [270, 171] width 11 height 11
radio input "true"
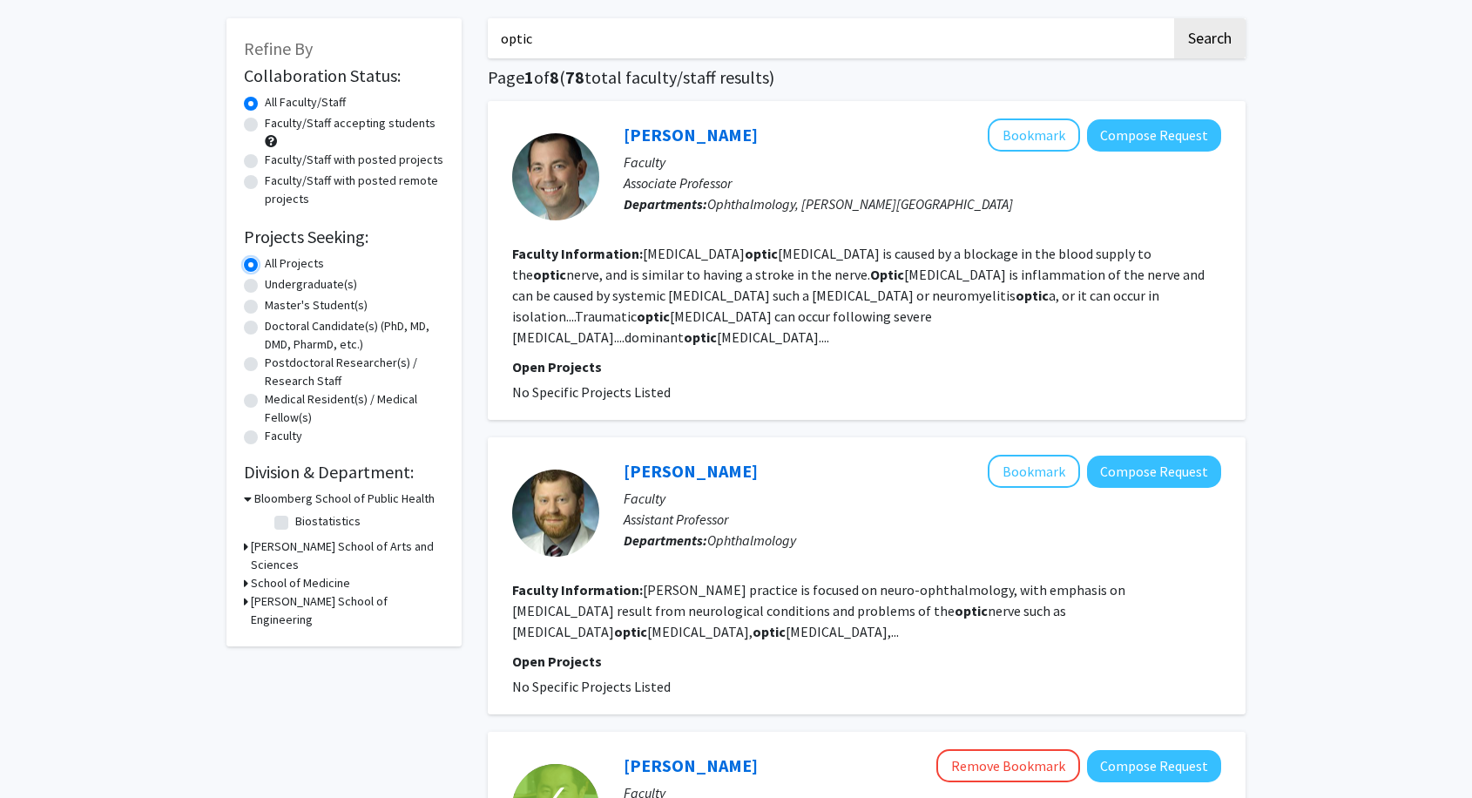
scroll to position [97, 0]
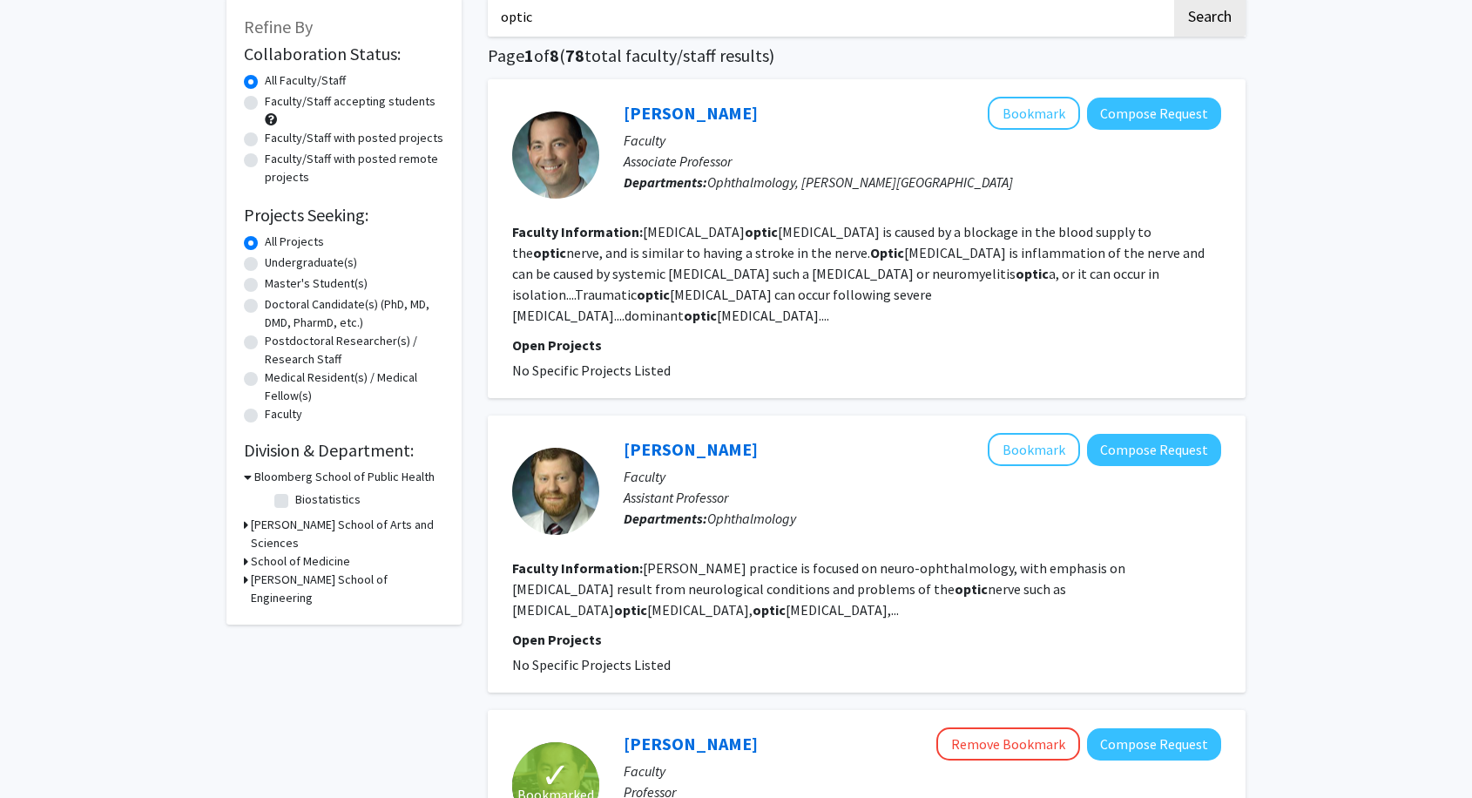
click at [265, 157] on label "Faculty/Staff with posted remote projects" at bounding box center [354, 168] width 179 height 37
click at [265, 157] on input "Faculty/Staff with posted remote projects" at bounding box center [270, 155] width 11 height 11
radio input "true"
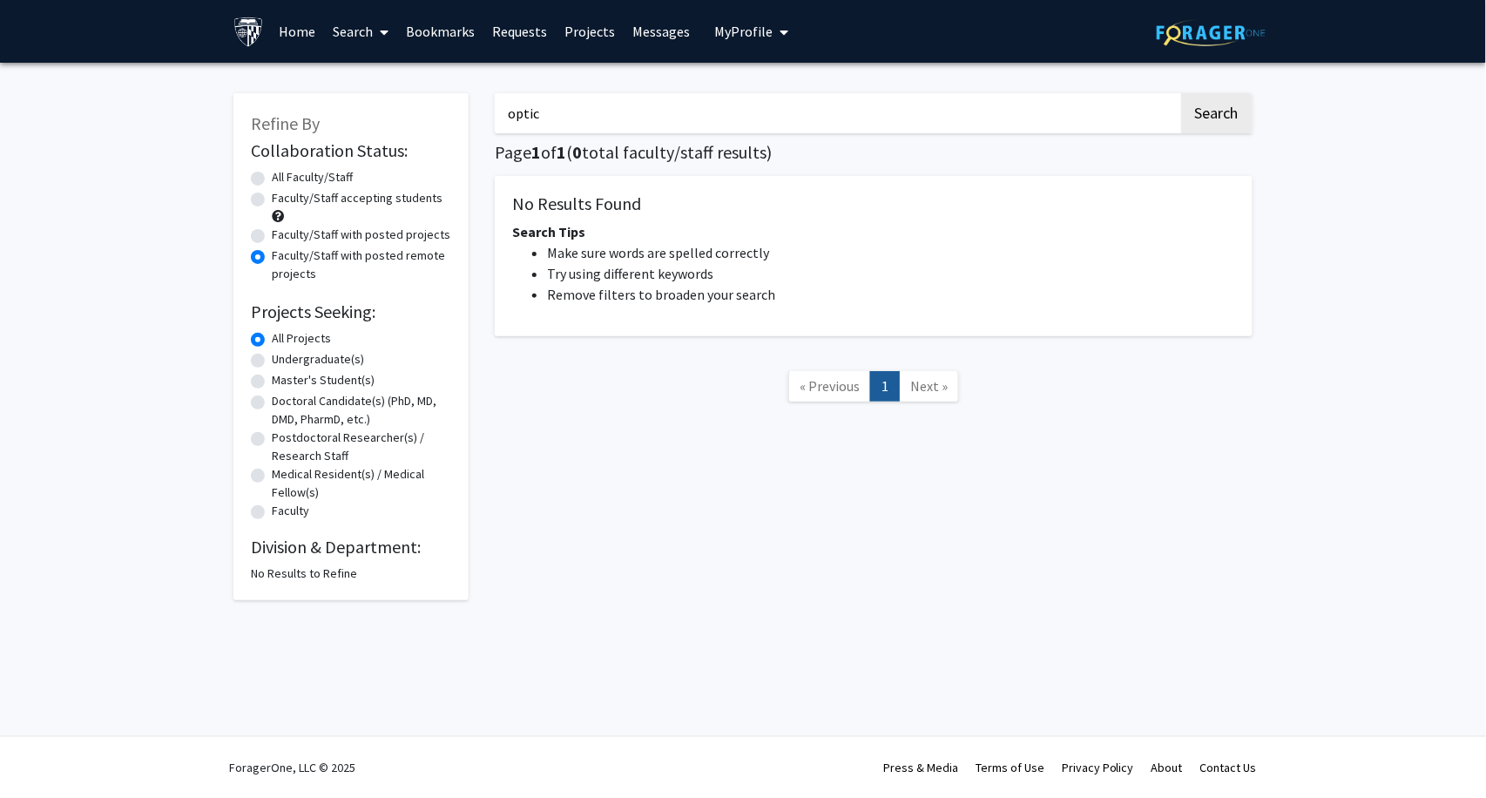
click at [272, 206] on label "Faculty/Staff accepting students" at bounding box center [357, 198] width 171 height 18
click at [272, 200] on input "Faculty/Staff accepting students" at bounding box center [277, 194] width 11 height 11
radio input "true"
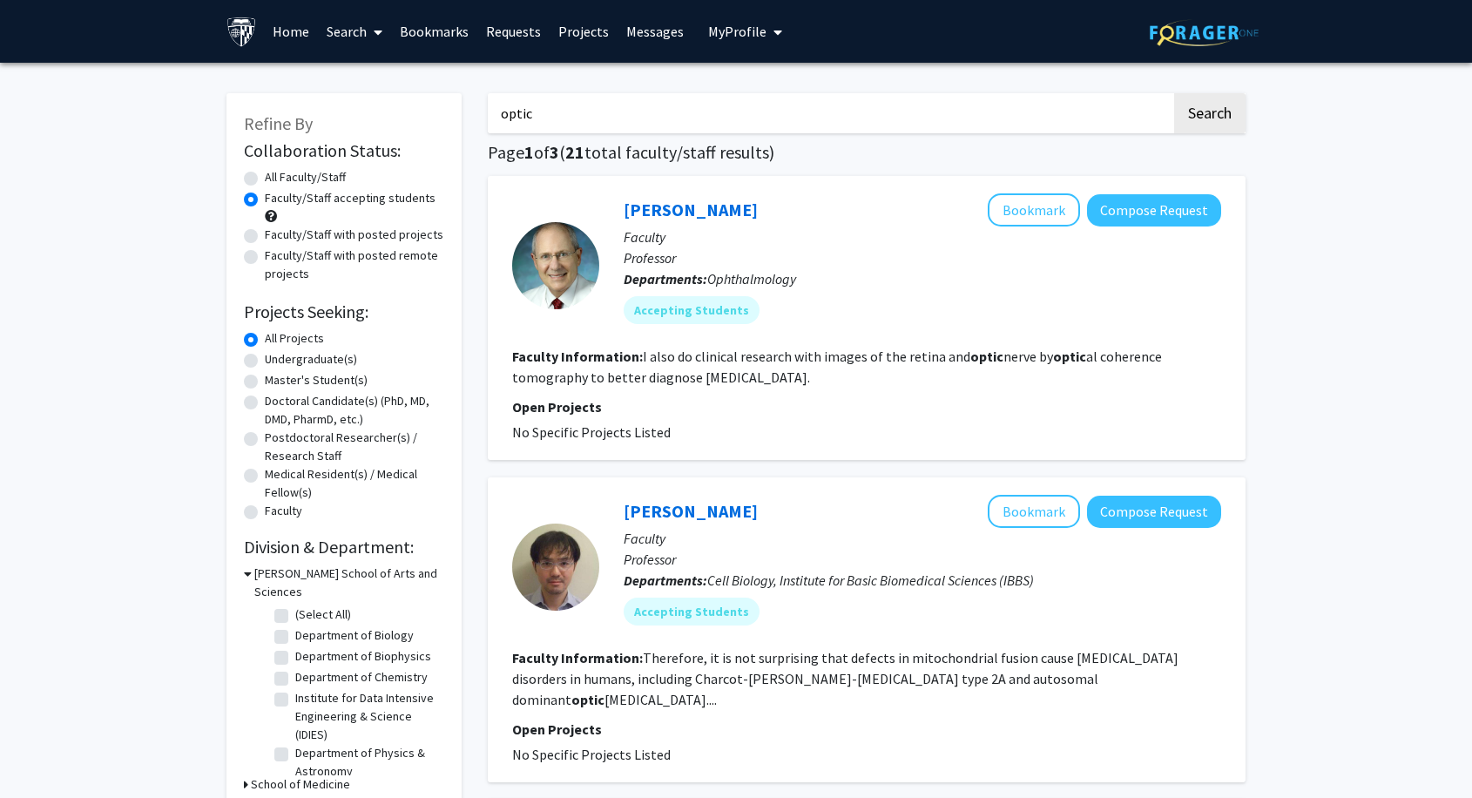
drag, startPoint x: 412, startPoint y: 120, endPoint x: 382, endPoint y: 111, distance: 31.1
click at [1174, 93] on button "Search" at bounding box center [1209, 113] width 71 height 40
radio input "true"
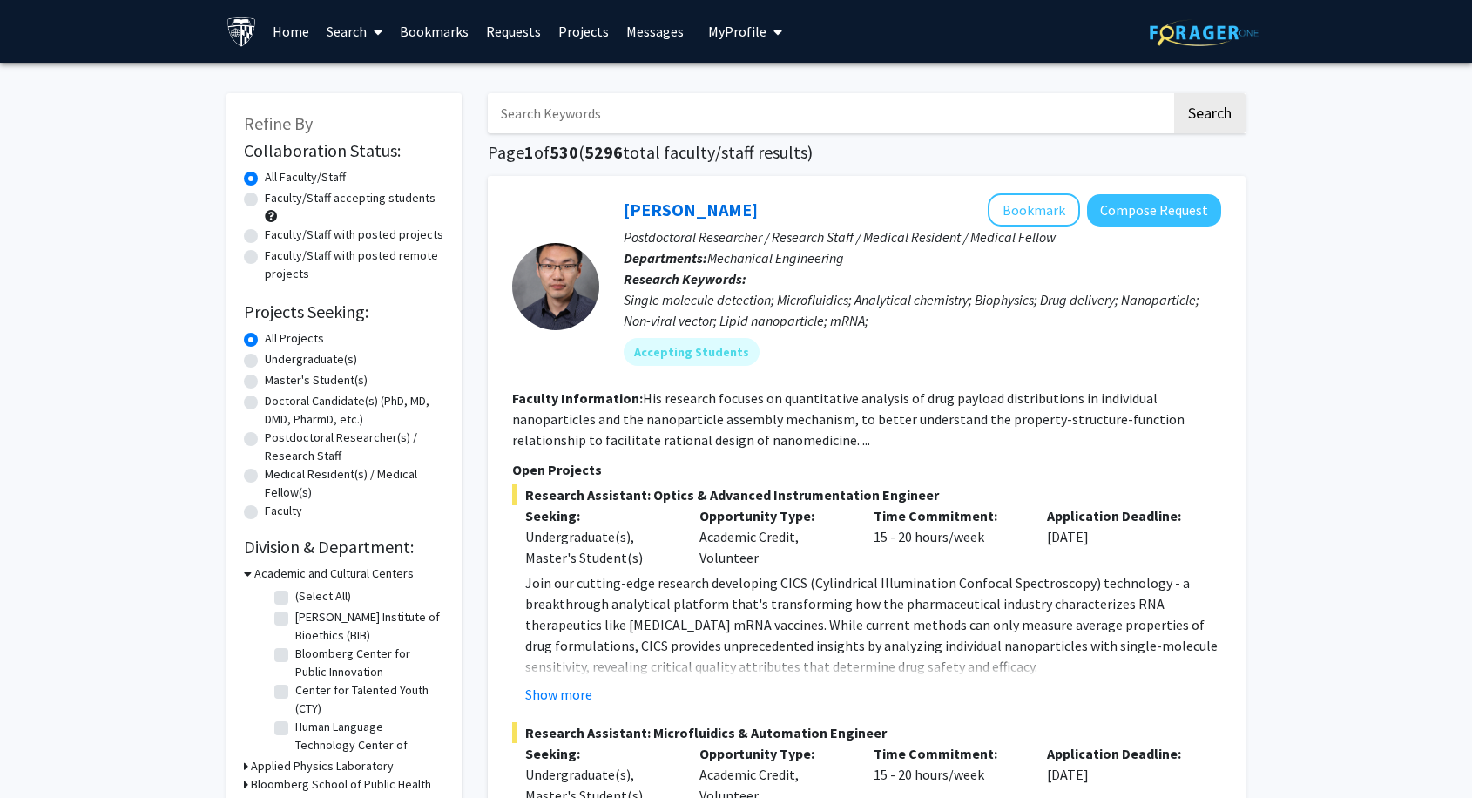
click at [265, 255] on label "Faculty/Staff with posted remote projects" at bounding box center [354, 265] width 179 height 37
click at [265, 255] on input "Faculty/Staff with posted remote projects" at bounding box center [270, 252] width 11 height 11
radio input "true"
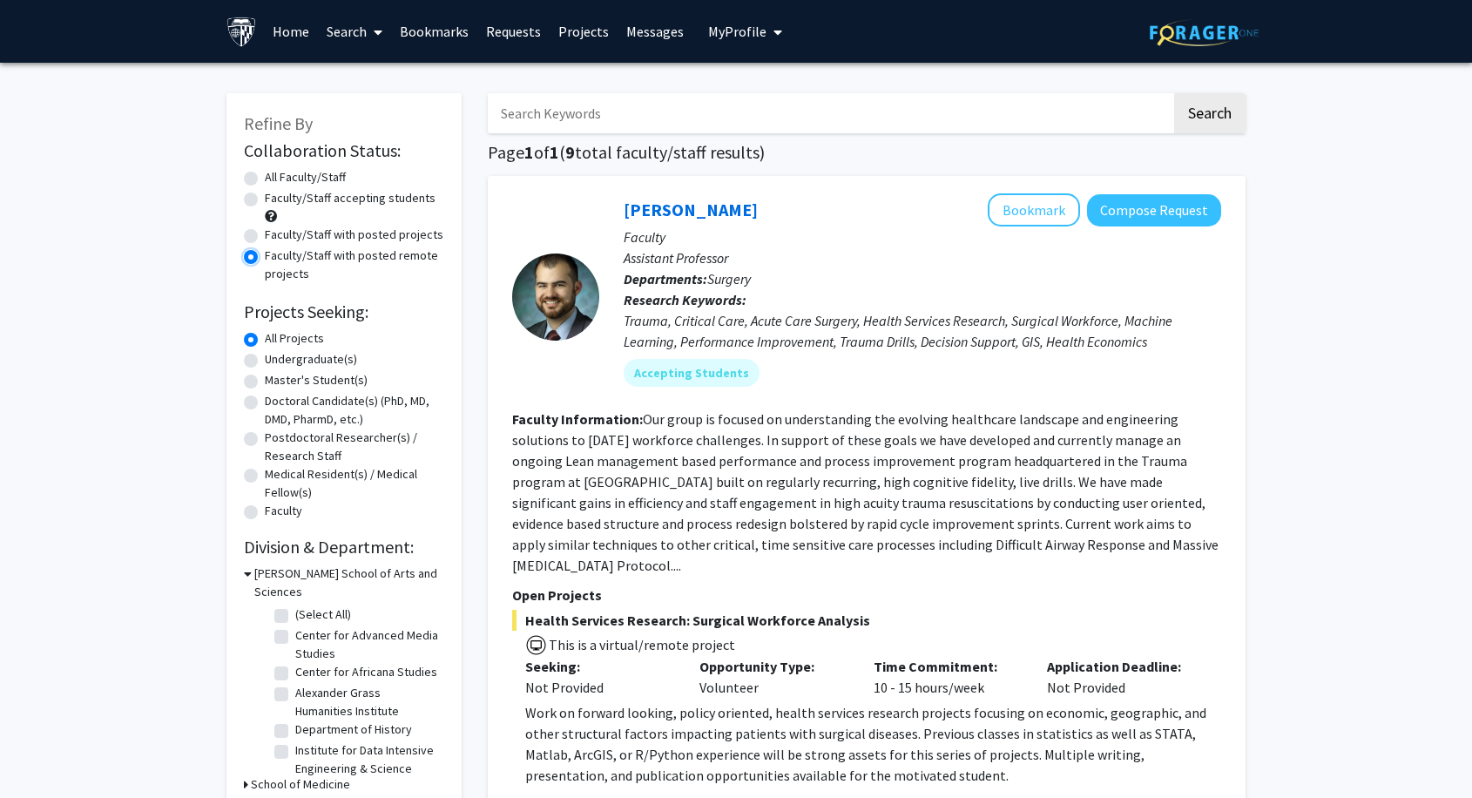
scroll to position [97, 0]
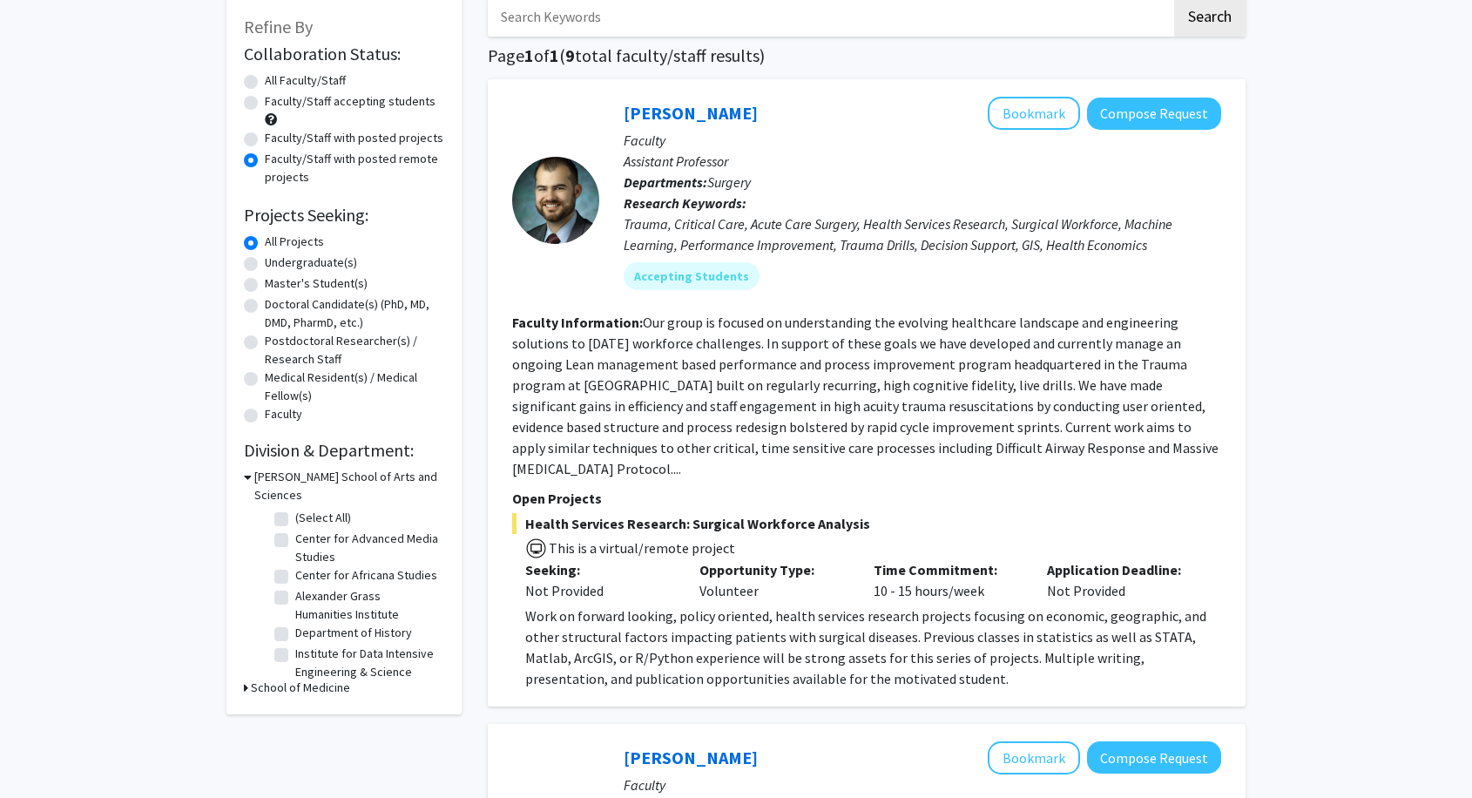
drag, startPoint x: 652, startPoint y: 319, endPoint x: 699, endPoint y: 464, distance: 152.9
click at [699, 464] on section "Faculty Information: Our group is focused on understanding the evolving healthc…" at bounding box center [866, 395] width 709 height 167
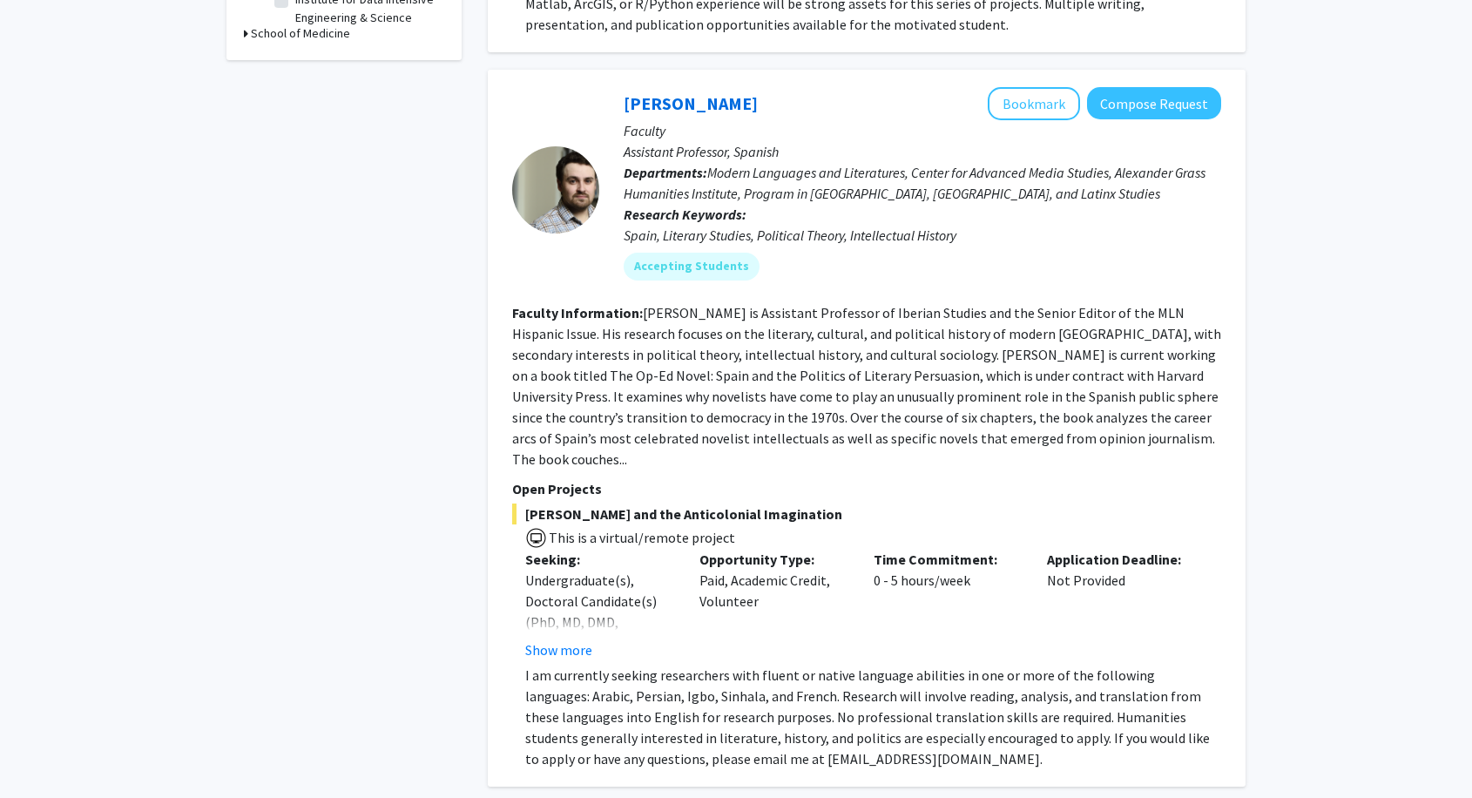
scroll to position [774, 0]
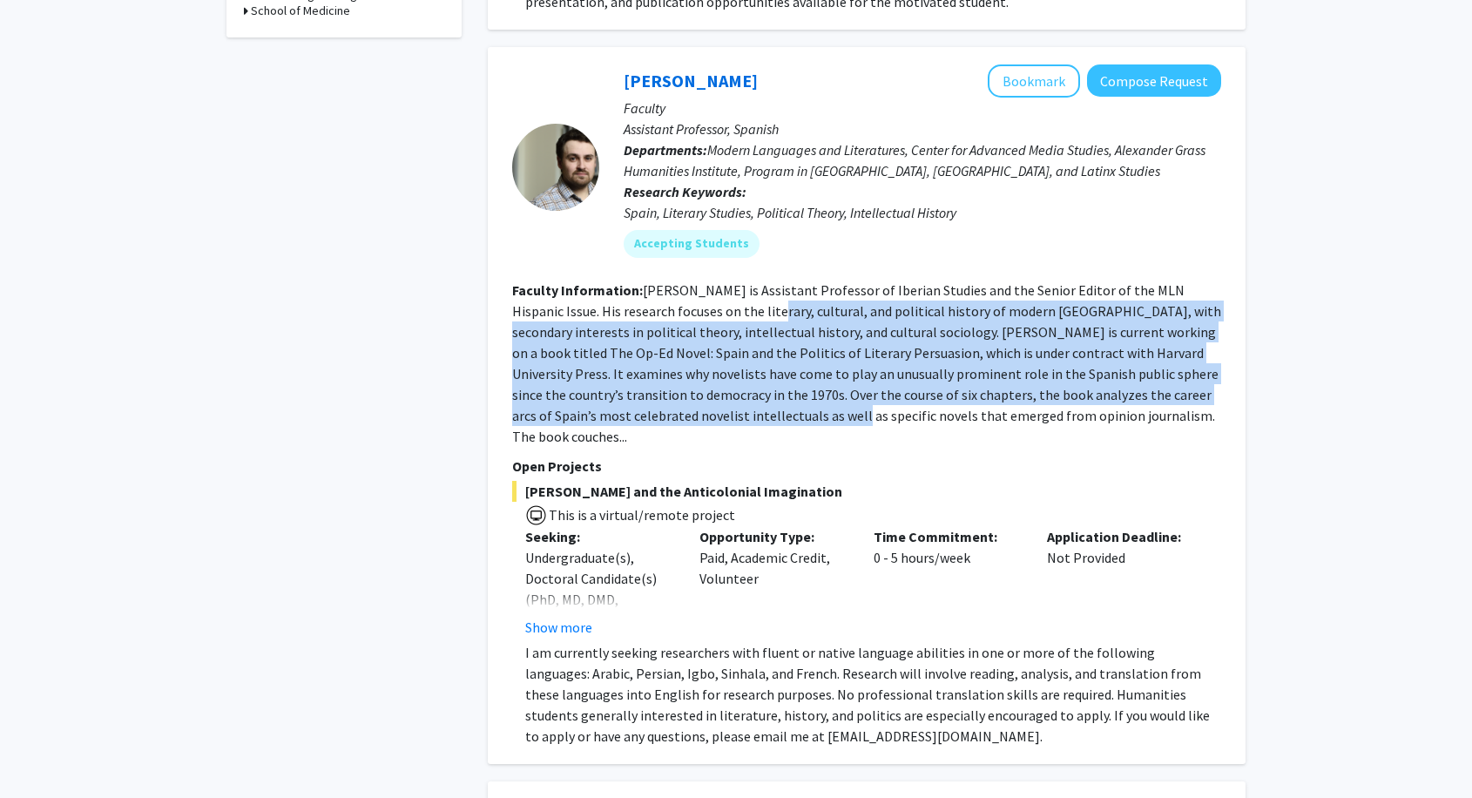
drag, startPoint x: 720, startPoint y: 305, endPoint x: 771, endPoint y: 427, distance: 132.4
click at [771, 427] on fg-search-faculty "[PERSON_NAME] Bookmark Compose Request Faculty Assistant Professor, Spanish Dep…" at bounding box center [866, 405] width 709 height 683
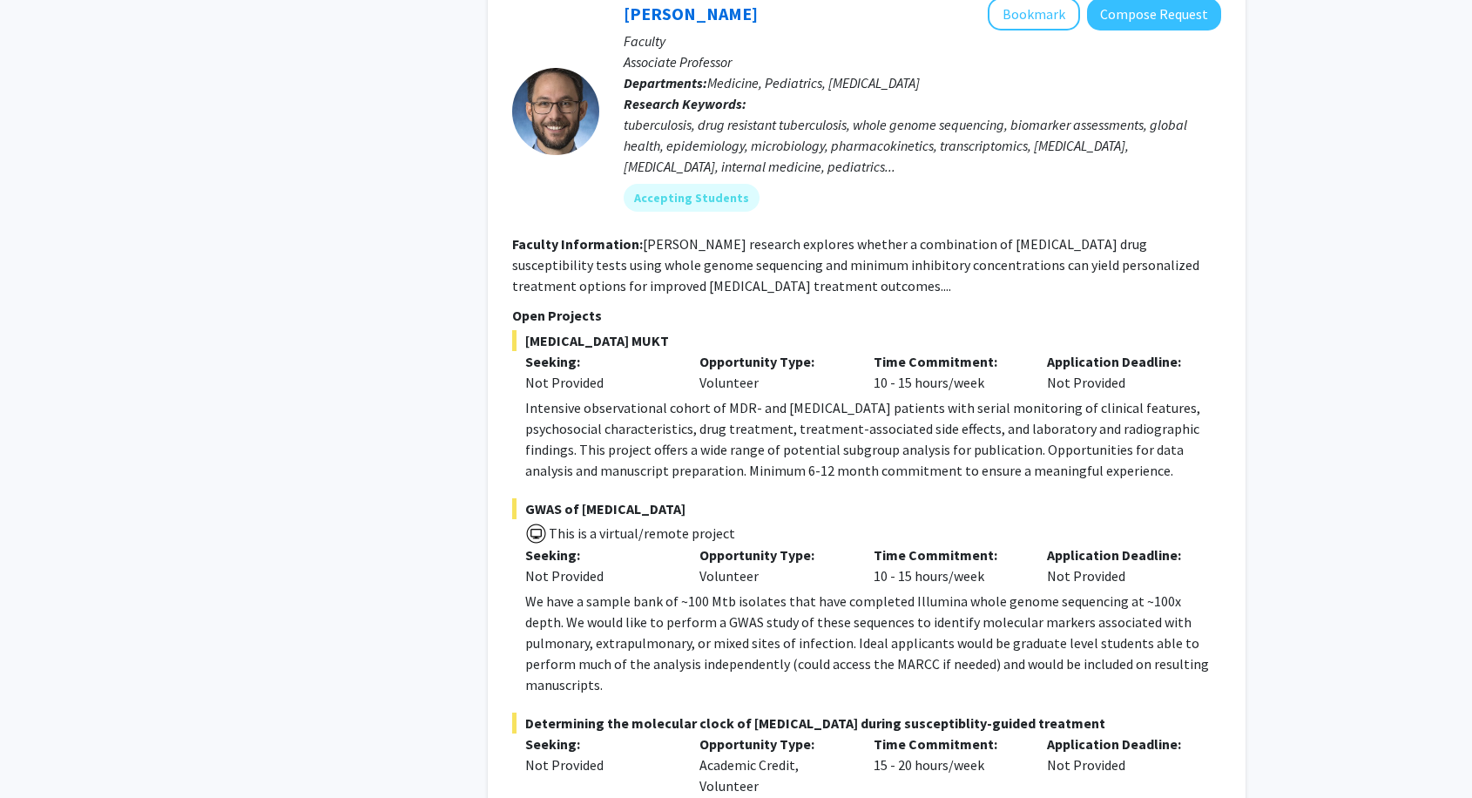
scroll to position [1645, 0]
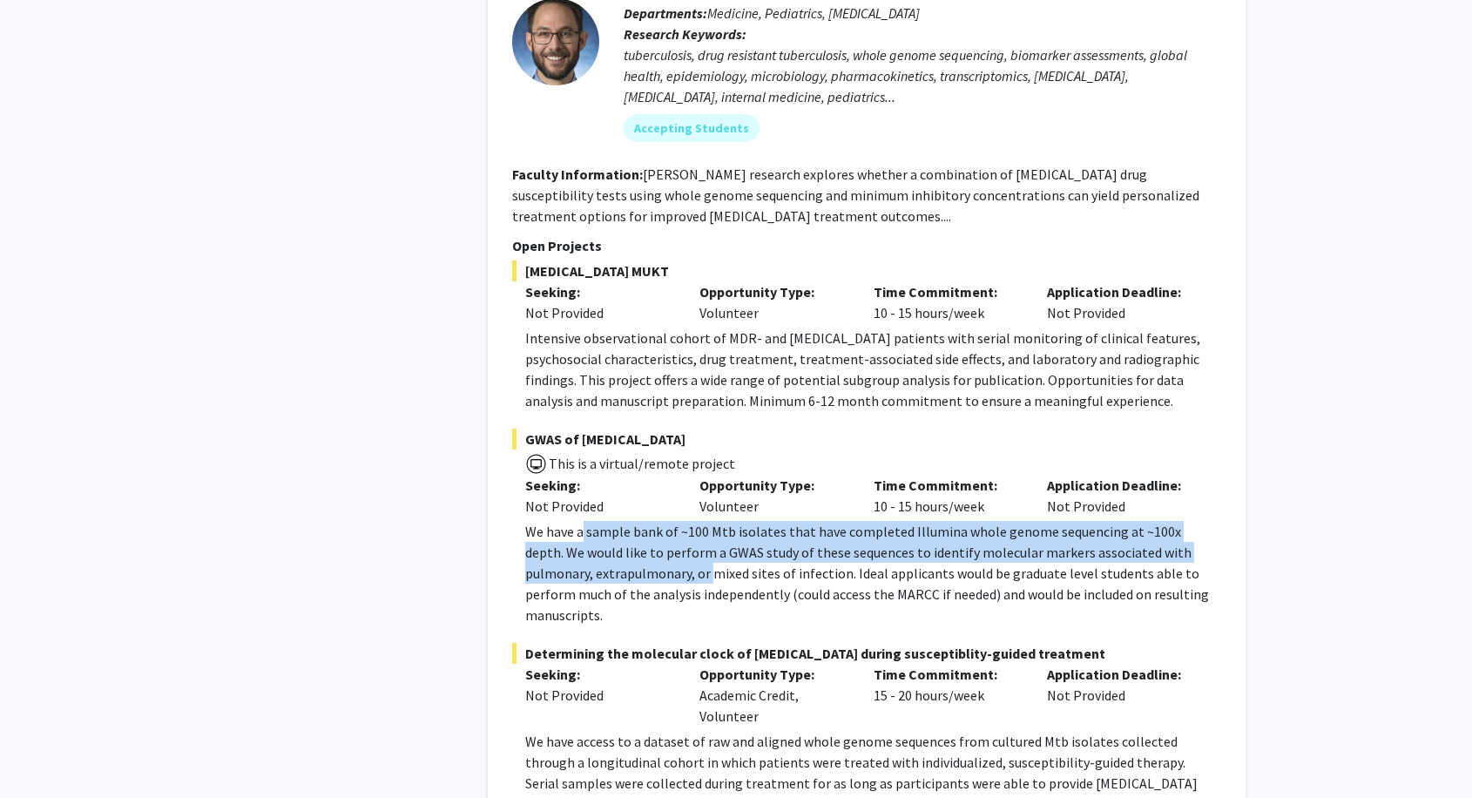
drag, startPoint x: 584, startPoint y: 507, endPoint x: 640, endPoint y: 541, distance: 66.0
click at [640, 541] on p "We have a sample bank of ~100 Mtb isolates that have completed Illumina whole g…" at bounding box center [873, 573] width 696 height 105
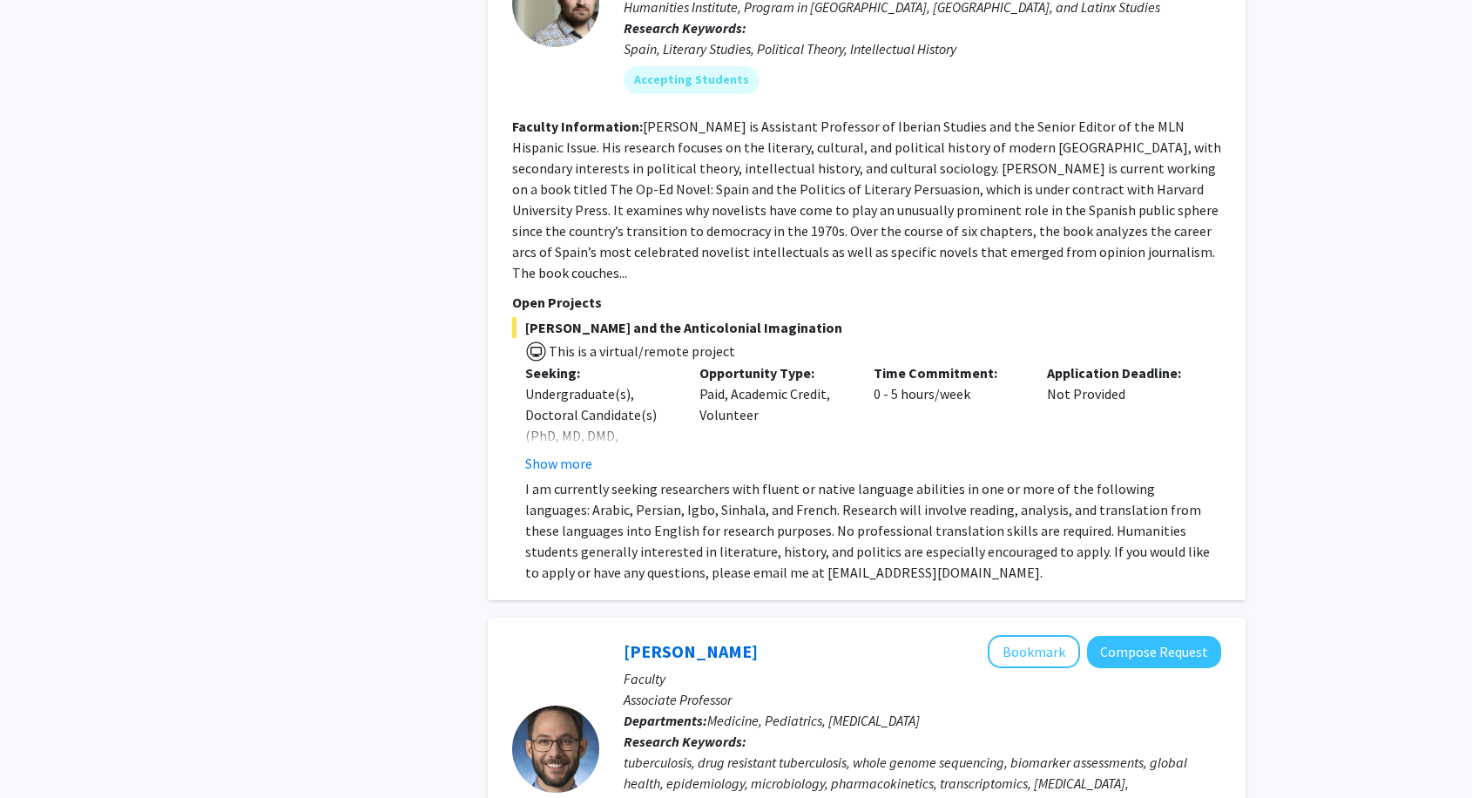
scroll to position [0, 0]
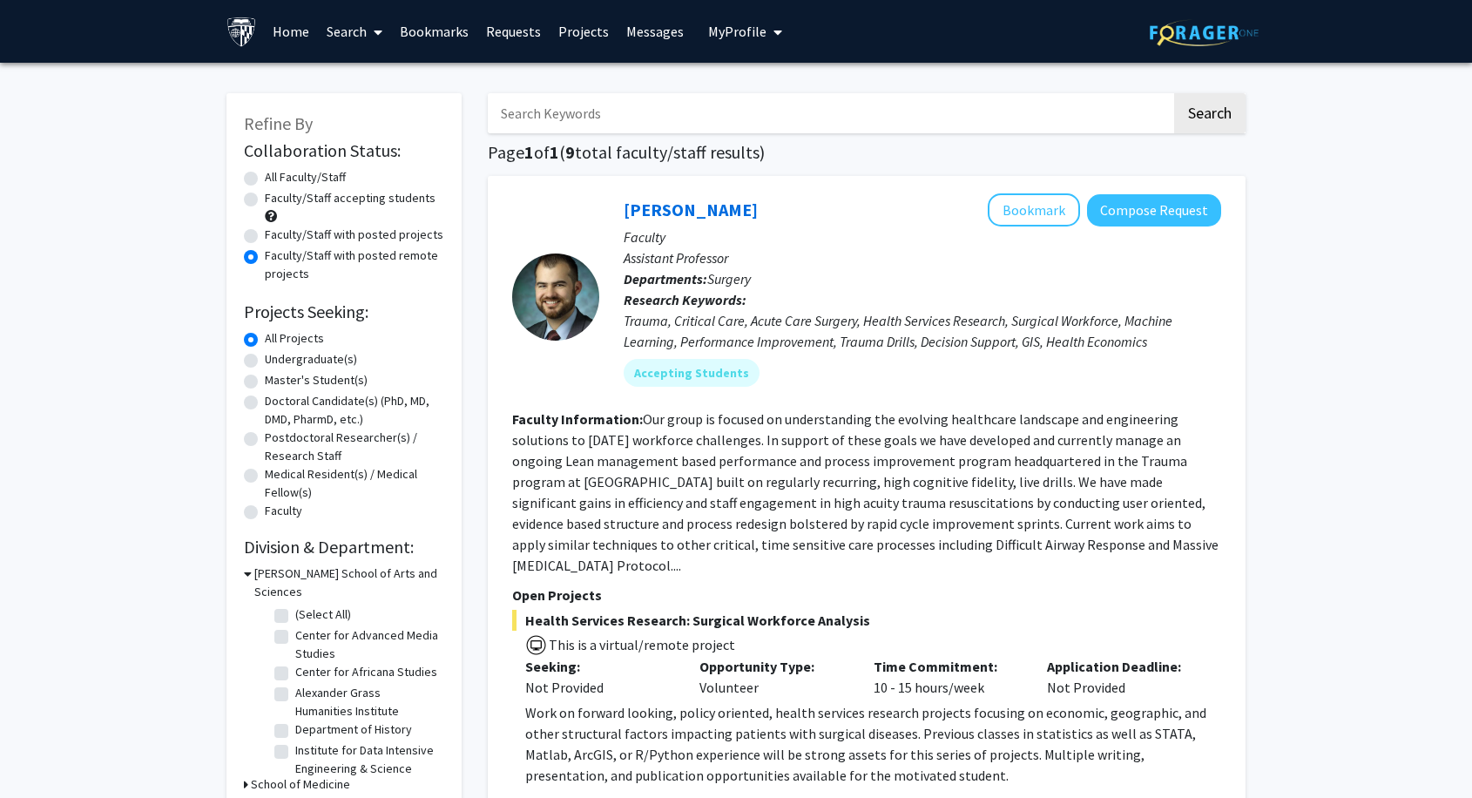
click at [265, 175] on label "All Faculty/Staff" at bounding box center [305, 177] width 81 height 18
click at [265, 175] on input "All Faculty/Staff" at bounding box center [270, 173] width 11 height 11
radio input "true"
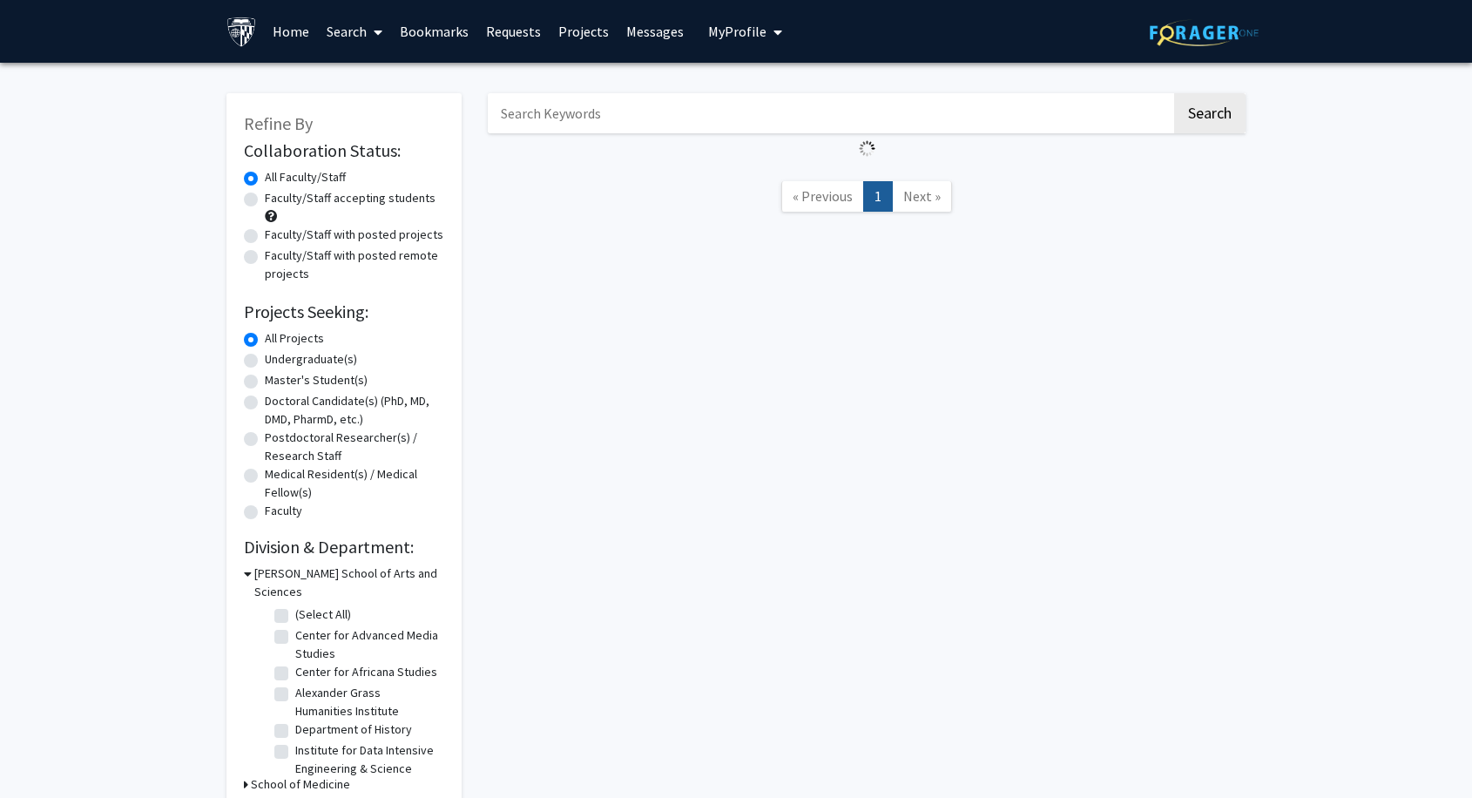
click at [267, 376] on label "Master's Student(s)" at bounding box center [316, 380] width 103 height 18
click at [267, 376] on input "Master's Student(s)" at bounding box center [270, 376] width 11 height 11
radio input "true"
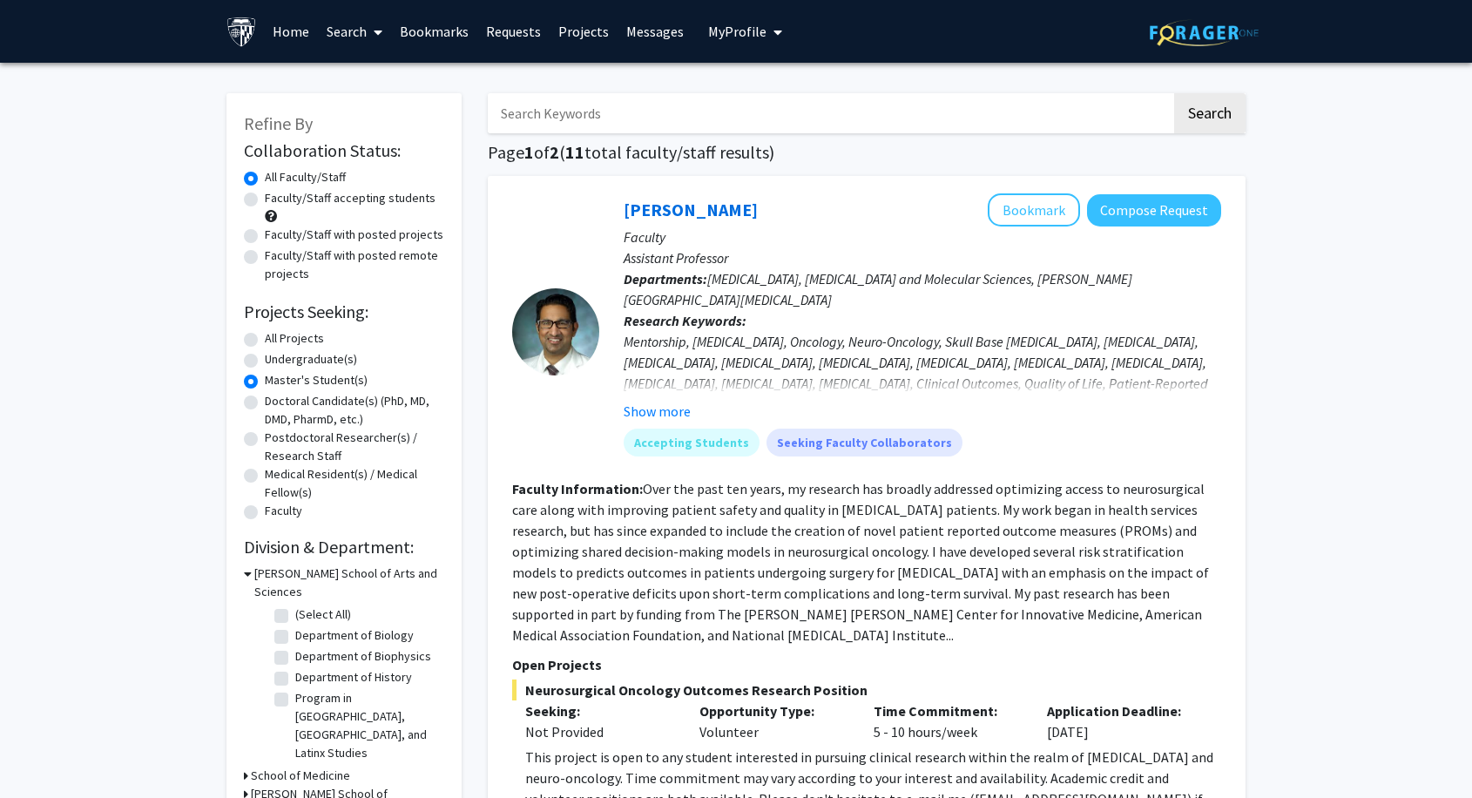
click at [247, 785] on icon at bounding box center [246, 794] width 4 height 18
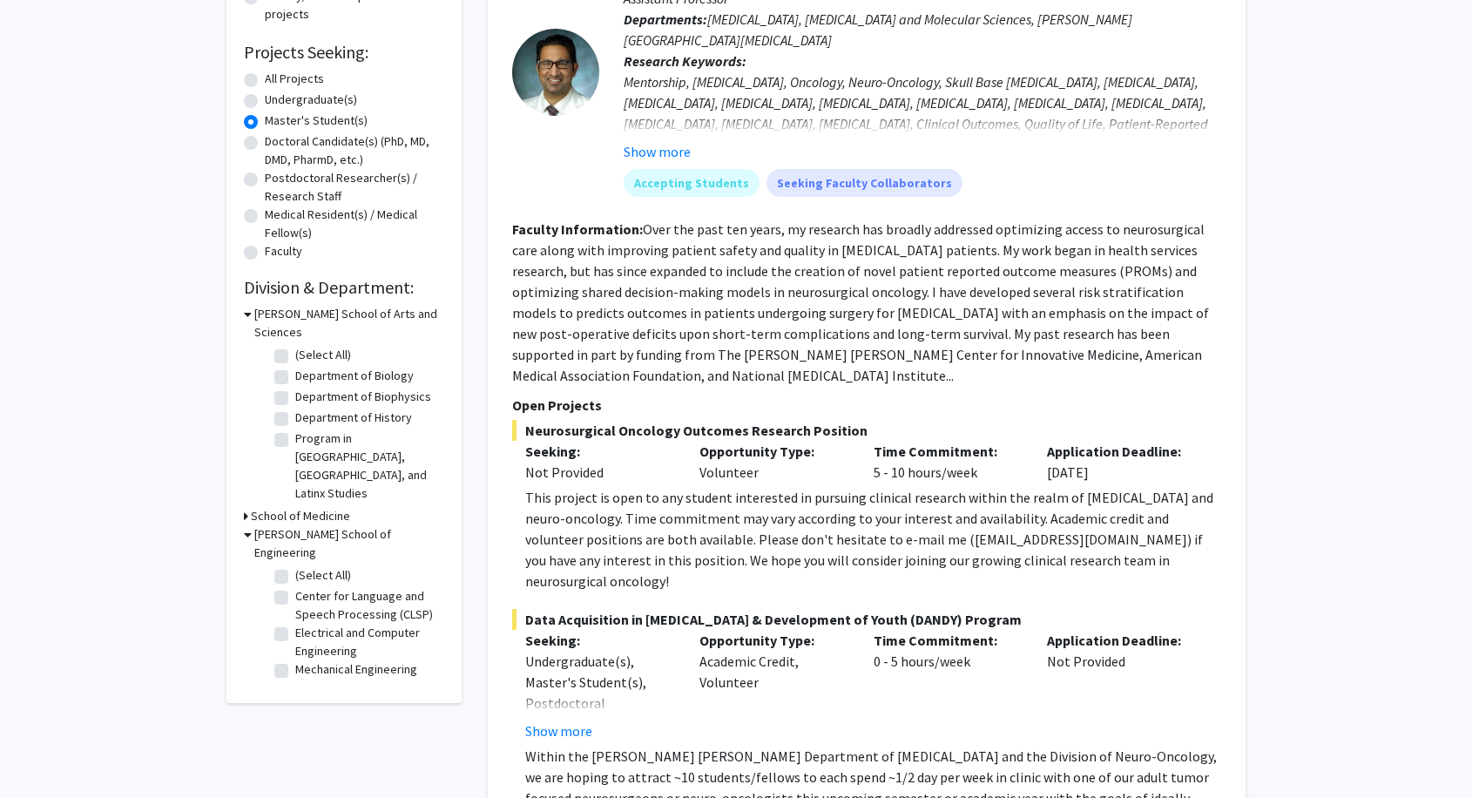
scroll to position [484, 0]
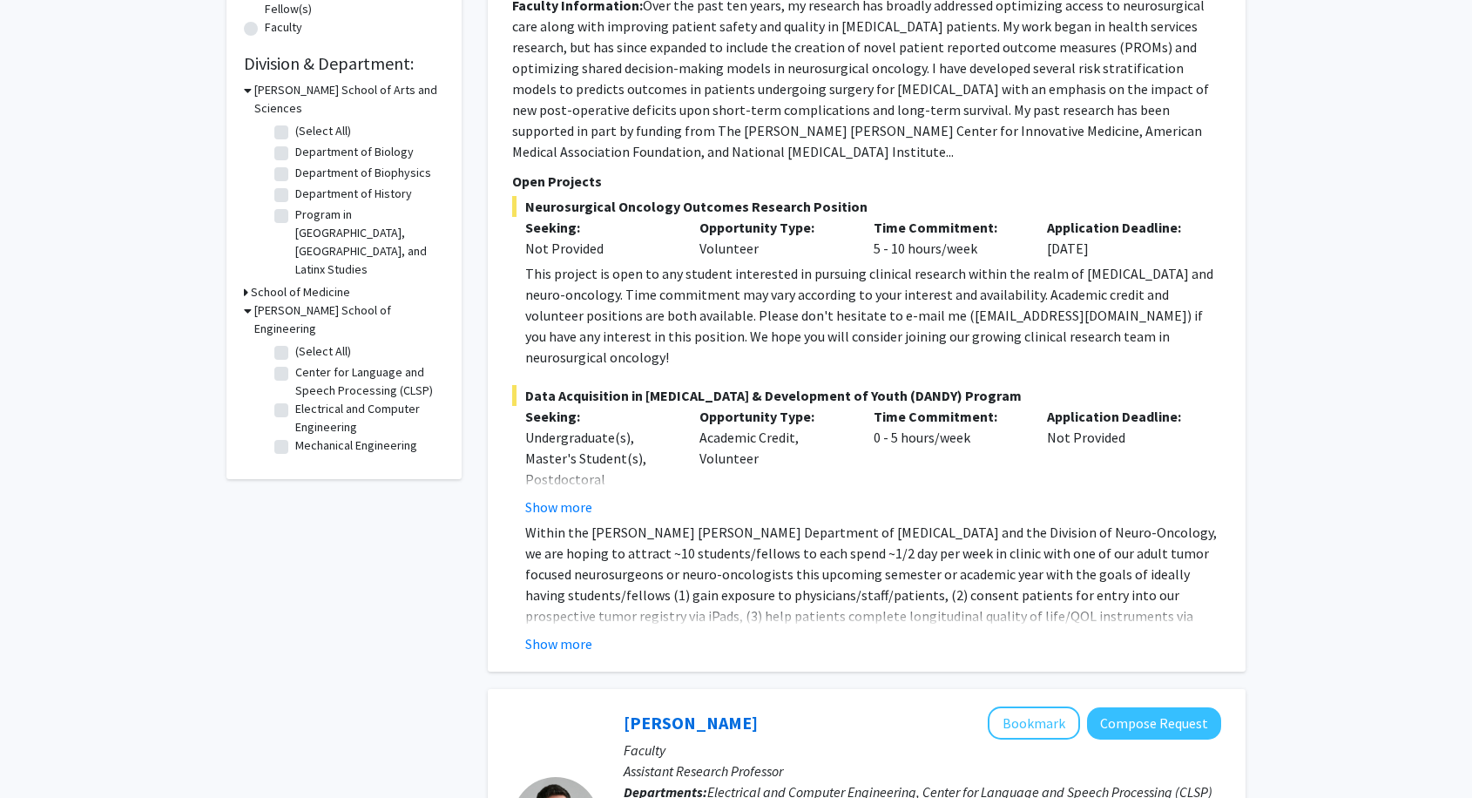
click at [295, 342] on label "(Select All)" at bounding box center [323, 351] width 56 height 18
click at [295, 342] on input "(Select All)" at bounding box center [300, 347] width 11 height 11
checkbox input "true"
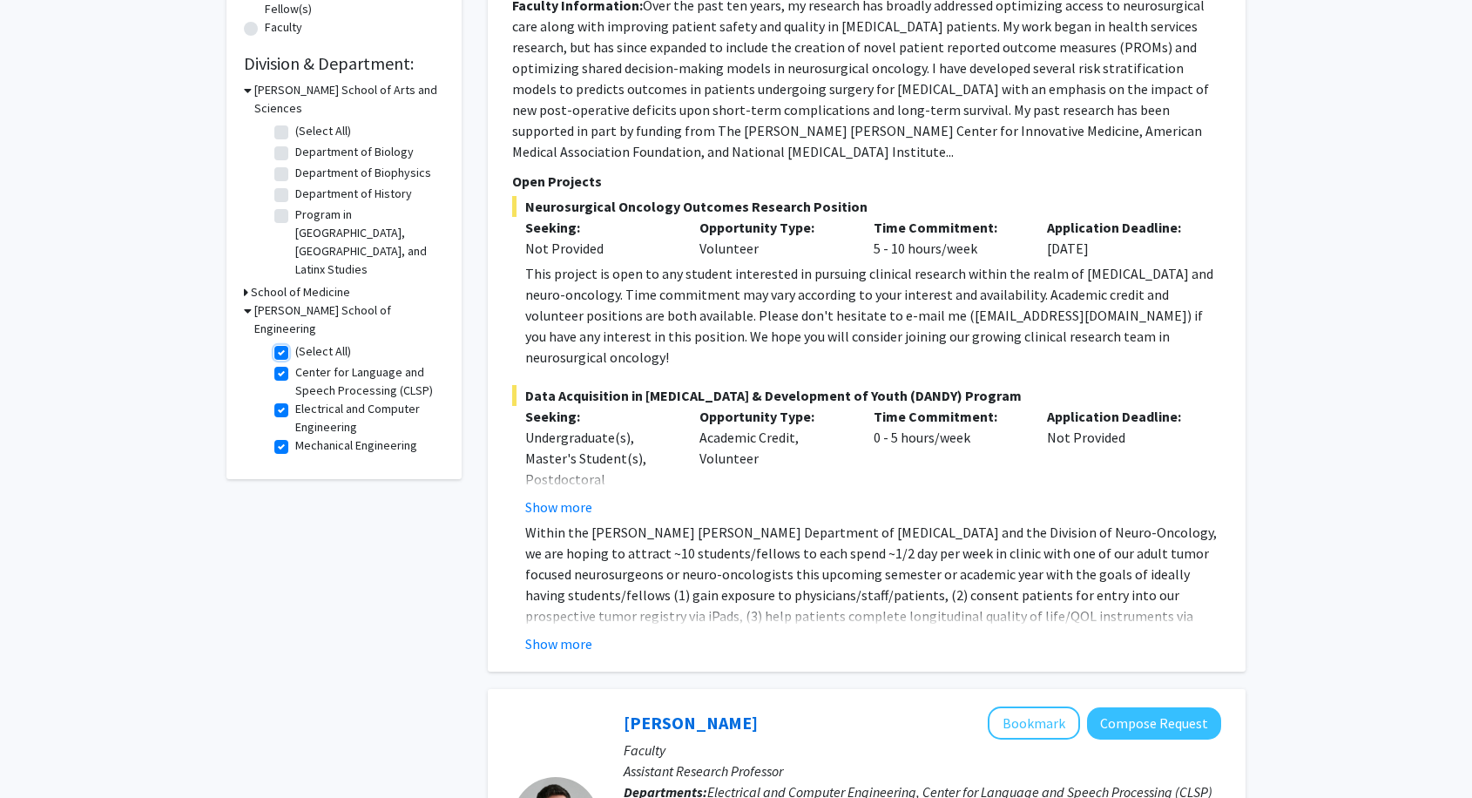
checkbox input "true"
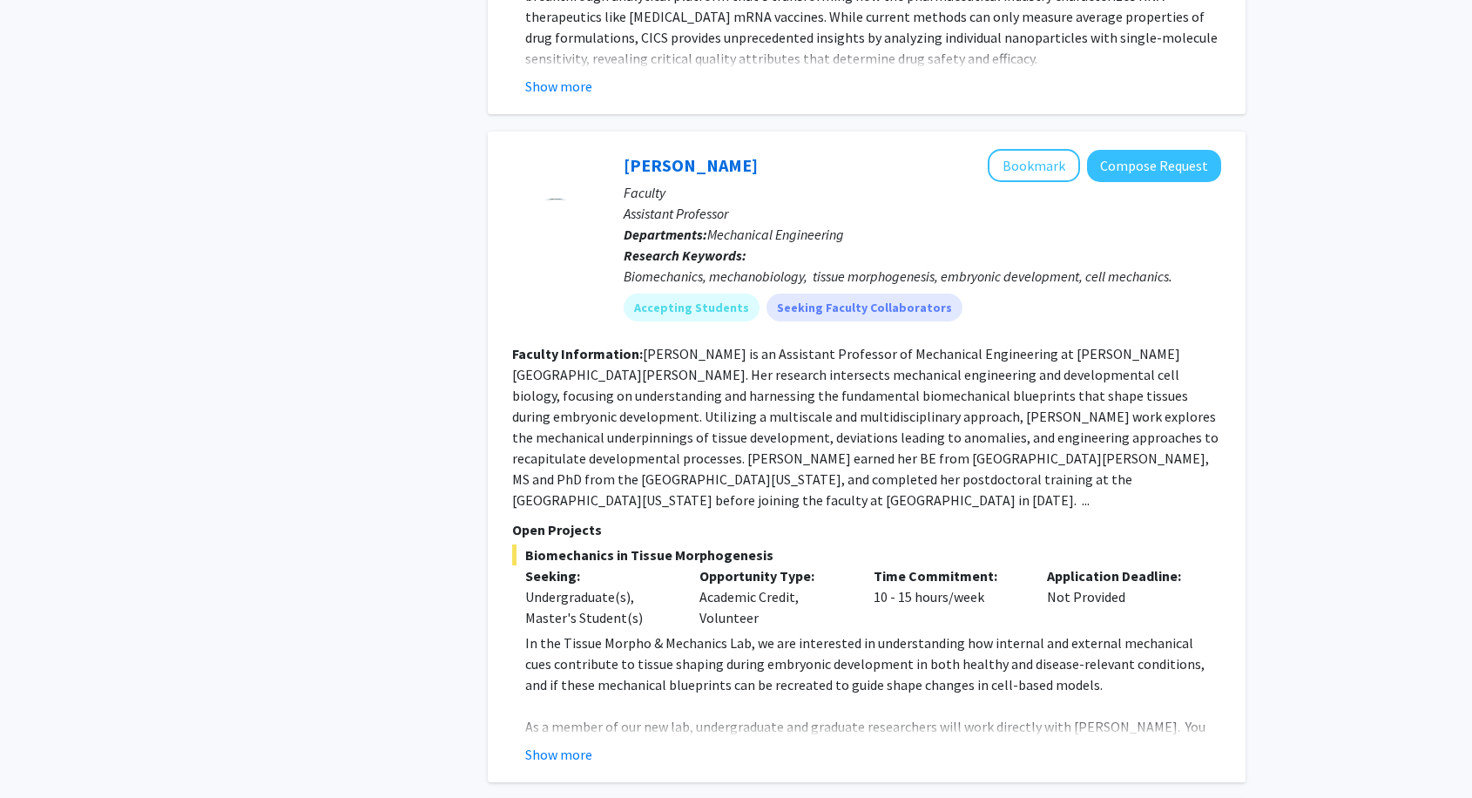
scroll to position [2192, 0]
